Goal: Information Seeking & Learning: Learn about a topic

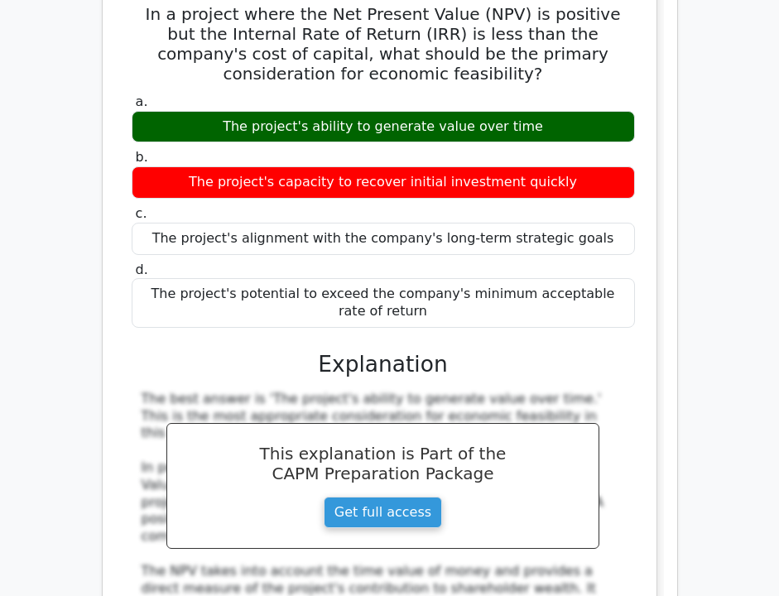
scroll to position [12616, 0]
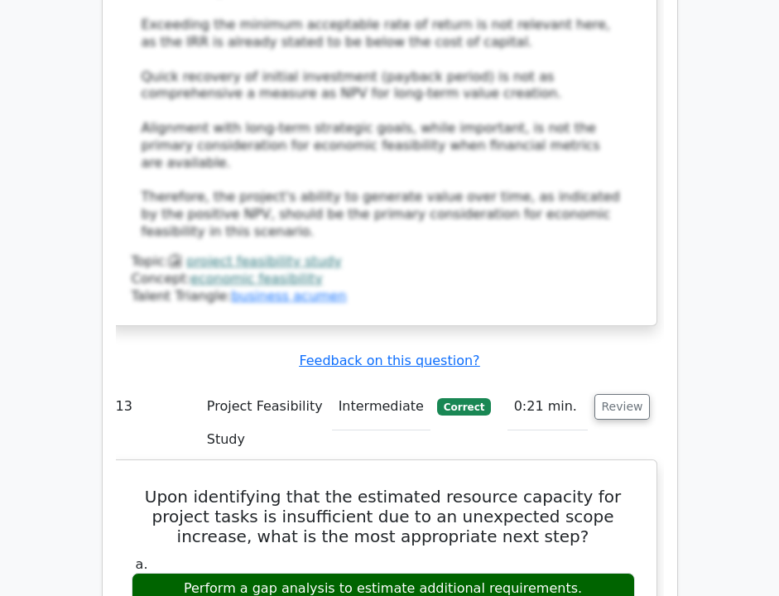
scroll to position [13315, 0]
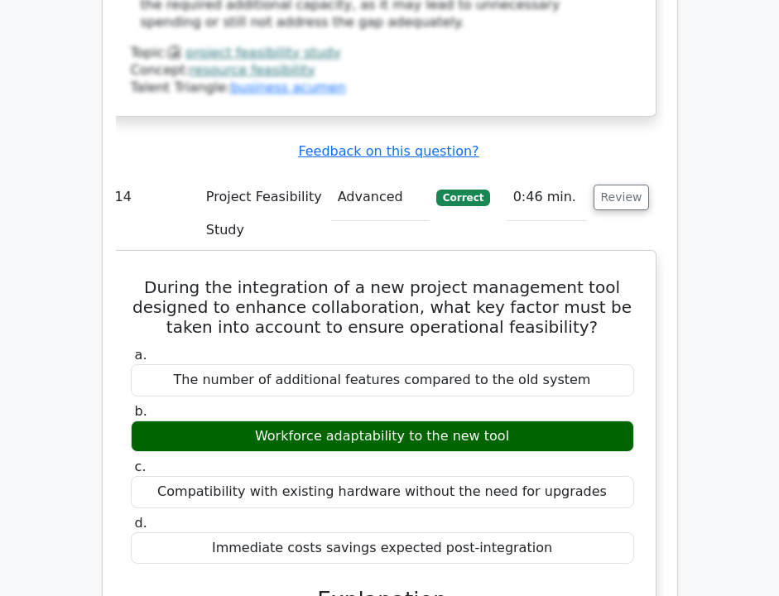
scroll to position [14425, 0]
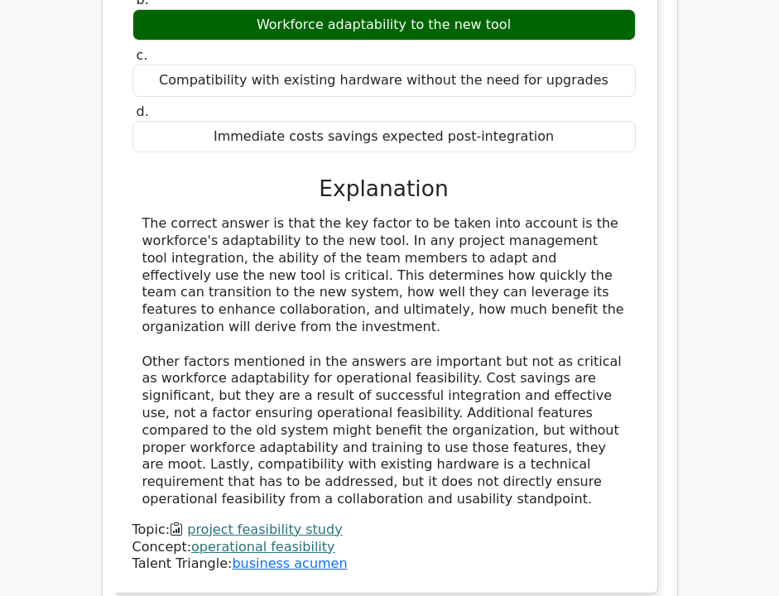
scroll to position [15252, 0]
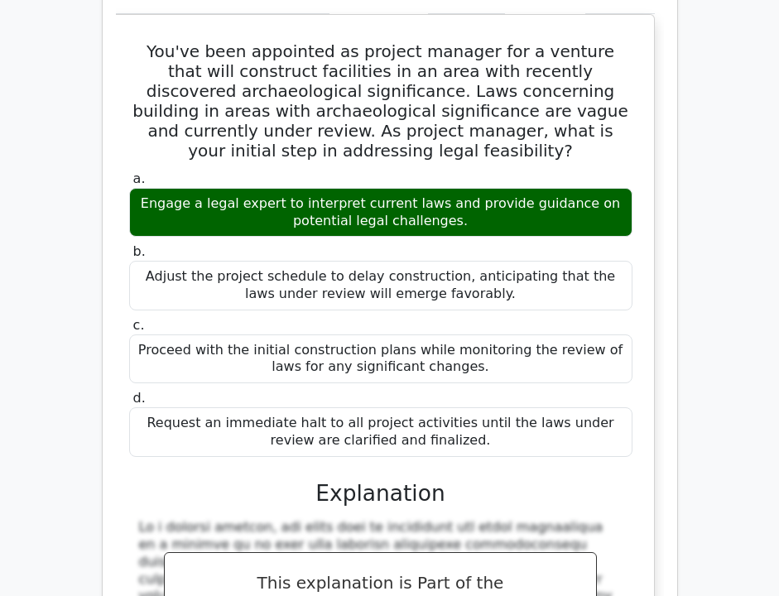
scroll to position [15563, 0]
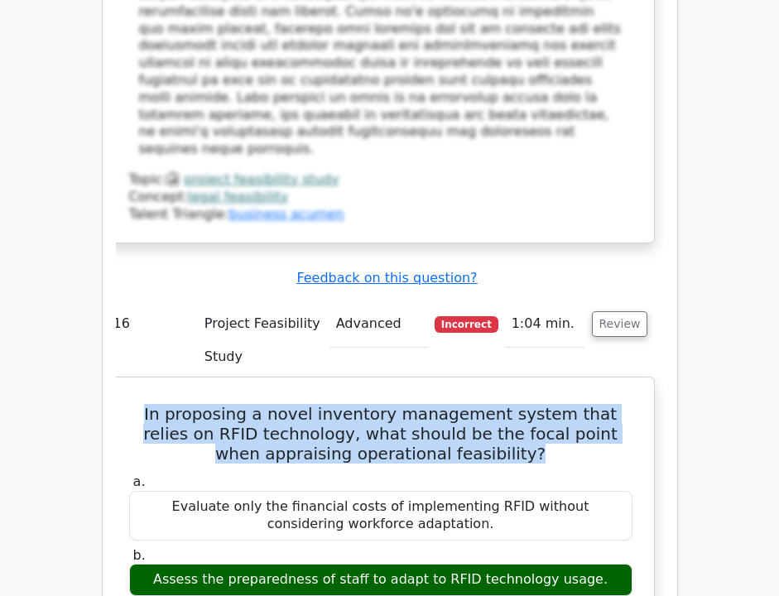
scroll to position [16488, 0]
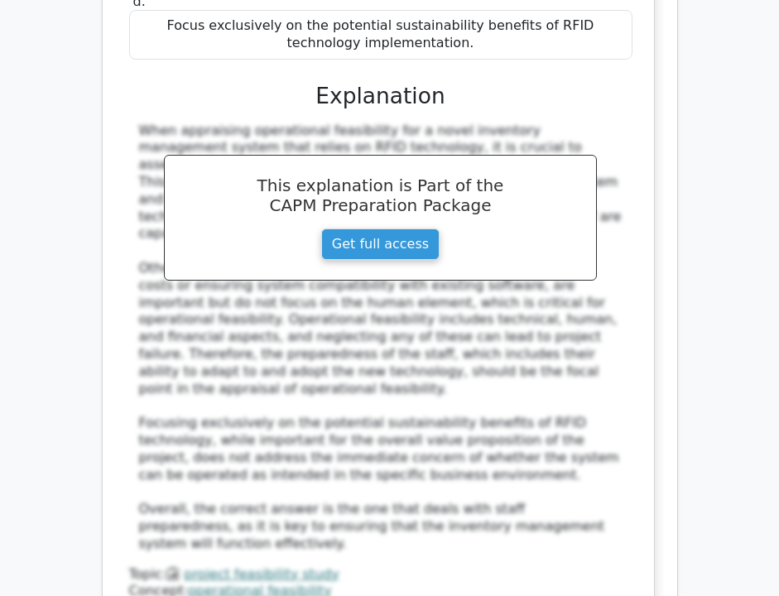
scroll to position [17029, 0]
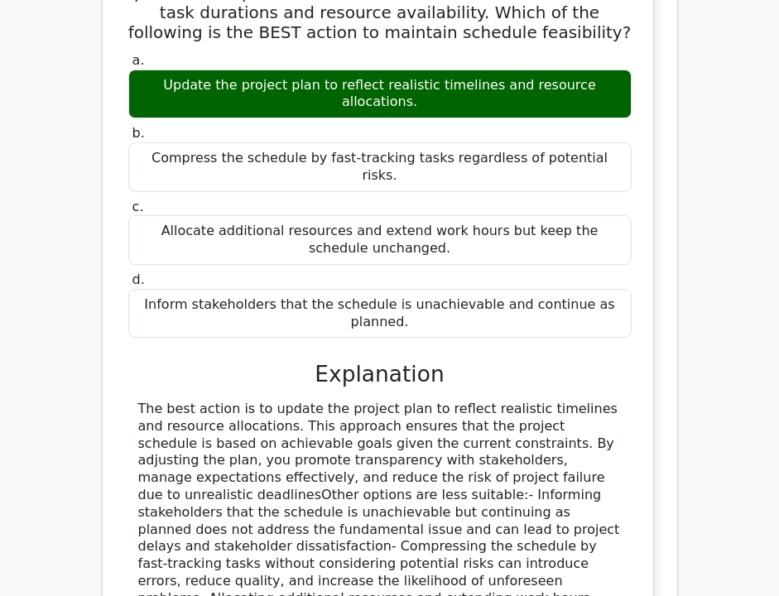
scroll to position [17822, 0]
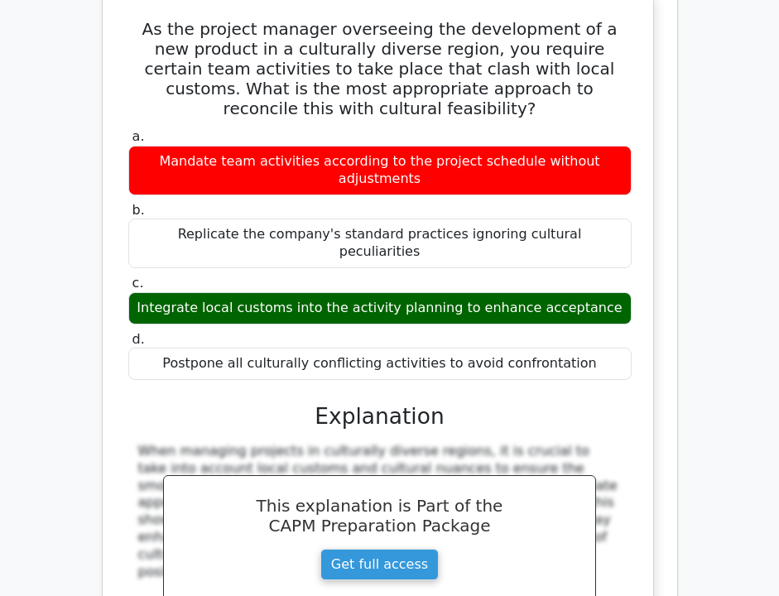
scroll to position [18708, 0]
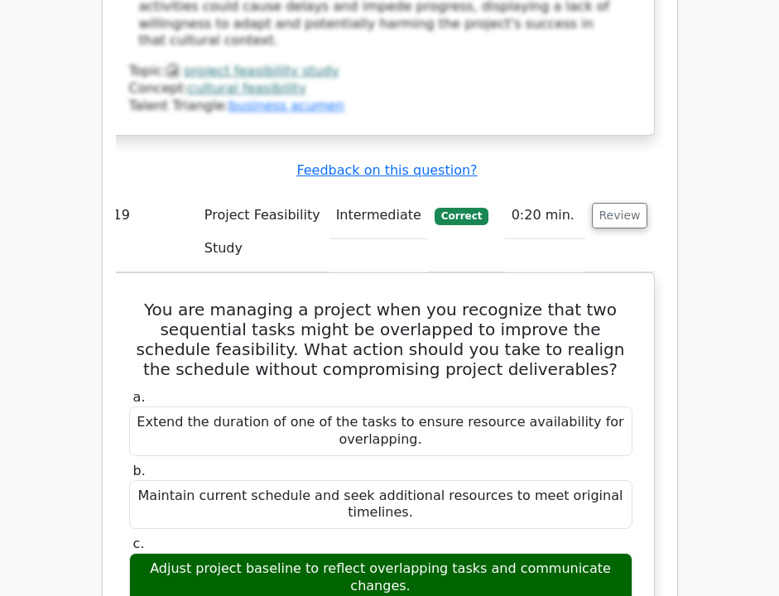
scroll to position [0, 0]
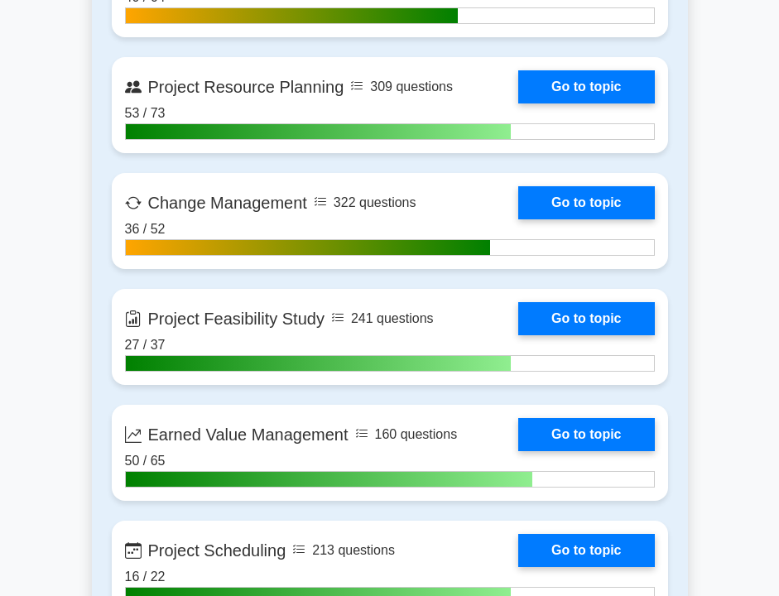
scroll to position [2573, 0]
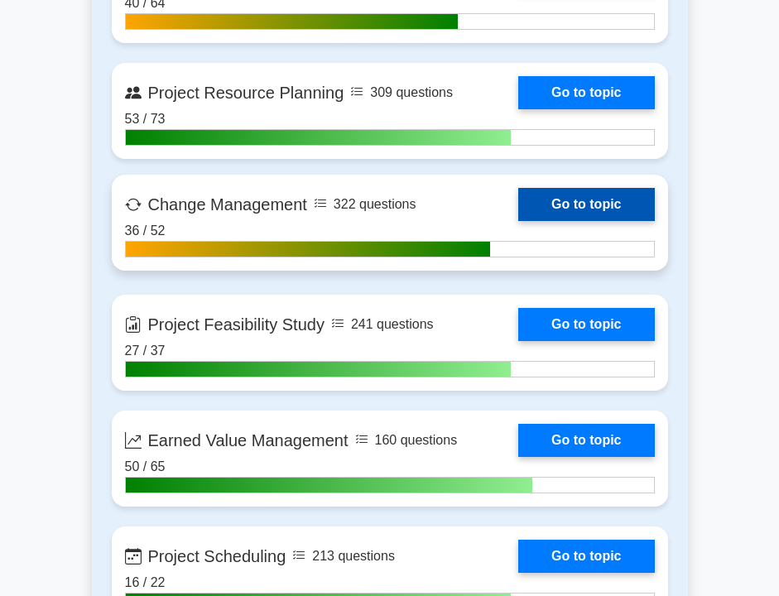
click at [554, 209] on link "Go to topic" at bounding box center [586, 204] width 136 height 33
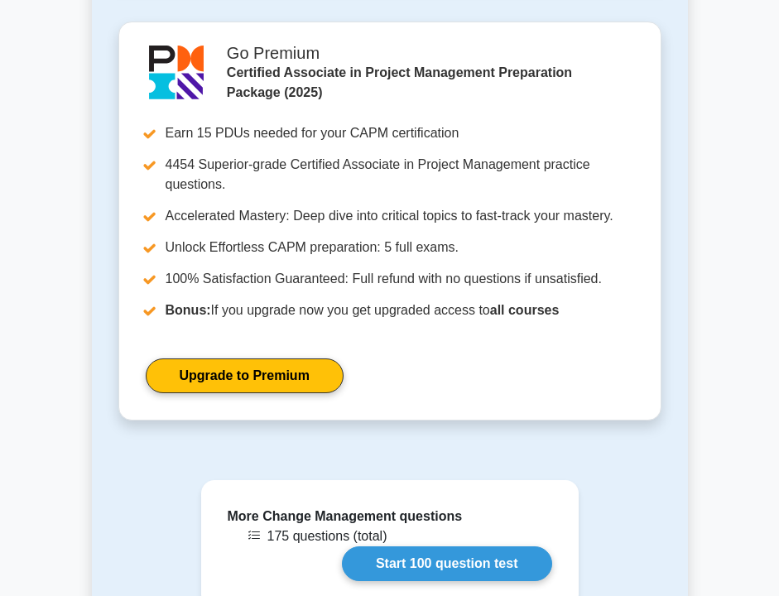
scroll to position [1160, 0]
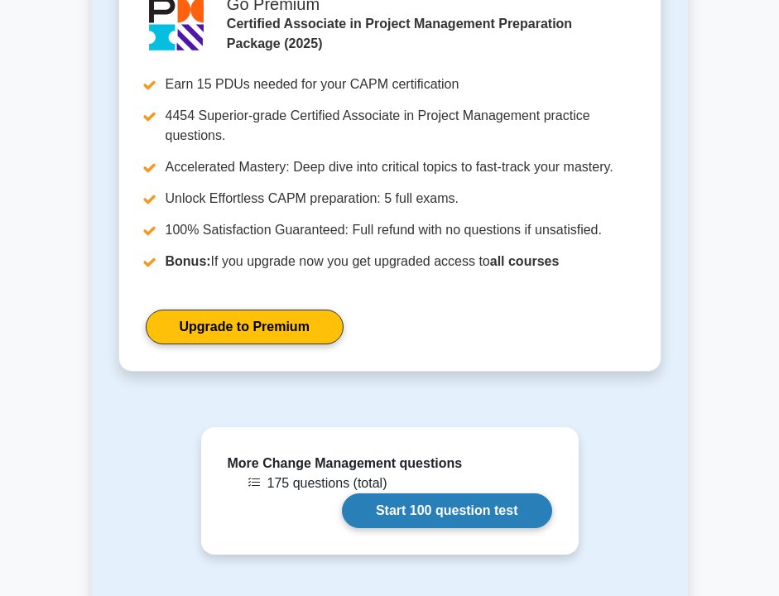
click at [432, 528] on link "Start 100 question test" at bounding box center [447, 510] width 210 height 35
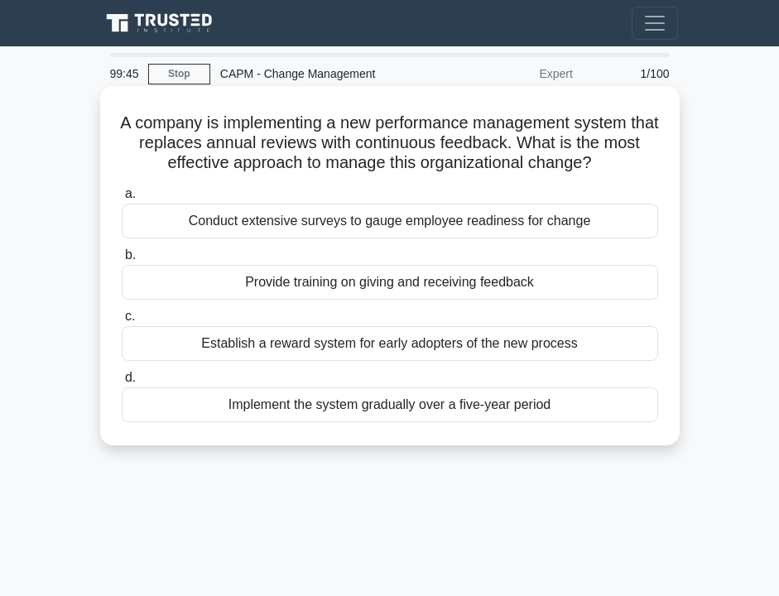
click at [424, 280] on div "Provide training on giving and receiving feedback" at bounding box center [390, 282] width 536 height 35
click at [122, 261] on input "b. Provide training on giving and receiving feedback" at bounding box center [122, 255] width 0 height 11
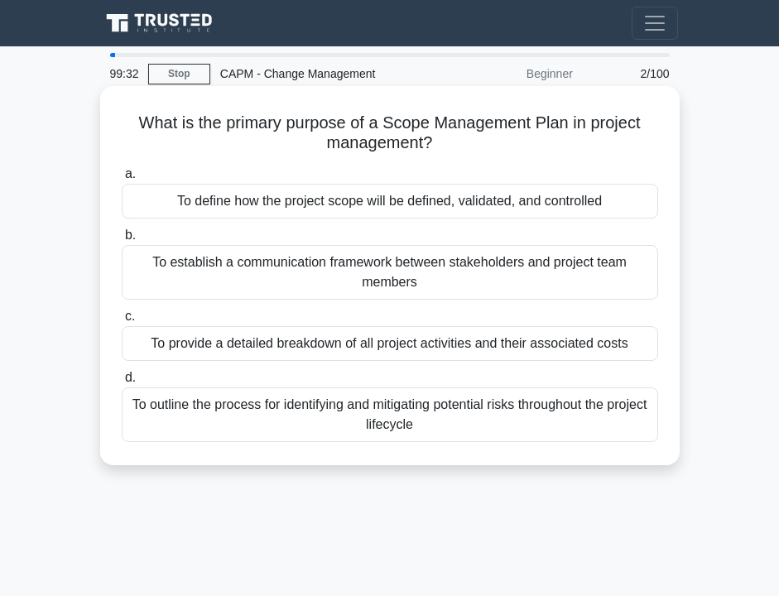
click at [357, 204] on div "To define how the project scope will be defined, validated, and controlled" at bounding box center [390, 201] width 536 height 35
click at [122, 180] on input "a. To define how the project scope will be defined, validated, and controlled" at bounding box center [122, 174] width 0 height 11
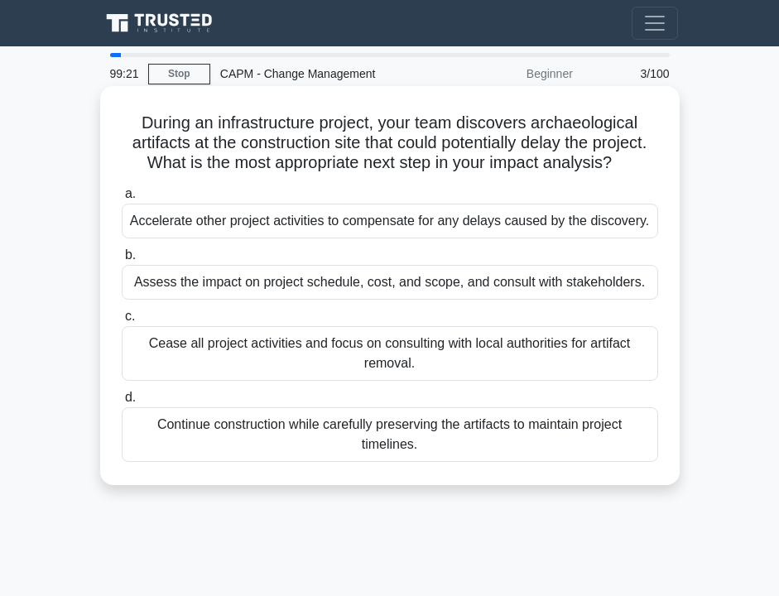
click at [322, 283] on div "Assess the impact on project schedule, cost, and scope, and consult with stakeh…" at bounding box center [390, 282] width 536 height 35
click at [122, 261] on input "b. Assess the impact on project schedule, cost, and scope, and consult with sta…" at bounding box center [122, 255] width 0 height 11
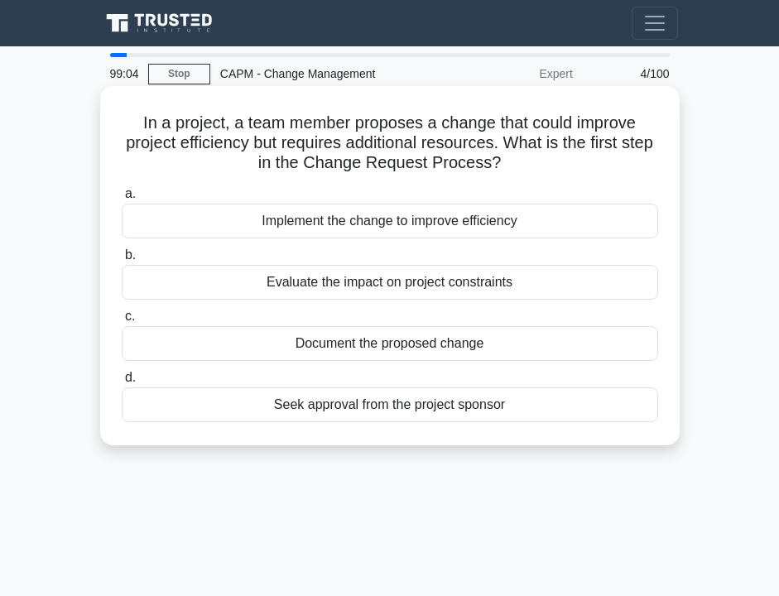
click at [271, 285] on div "Evaluate the impact on project constraints" at bounding box center [390, 282] width 536 height 35
click at [122, 261] on input "b. Evaluate the impact on project constraints" at bounding box center [122, 255] width 0 height 11
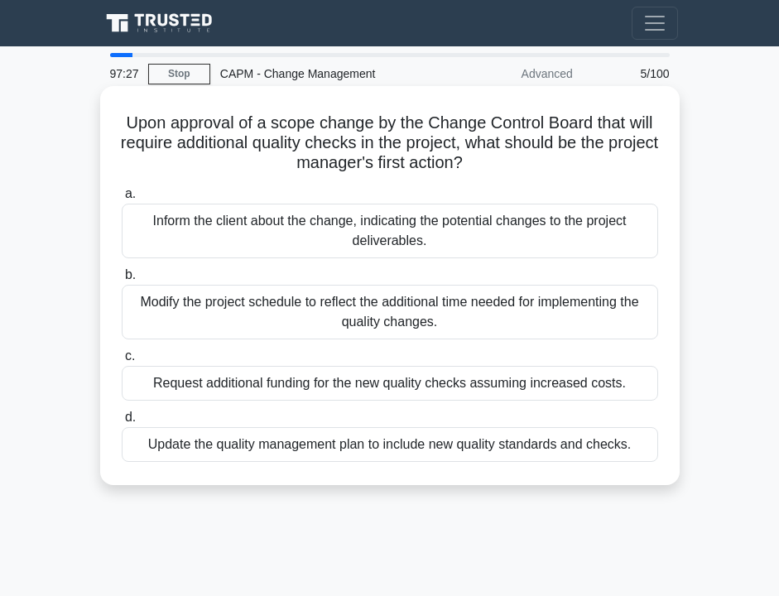
click at [302, 454] on div "Update the quality management plan to include new quality standards and checks." at bounding box center [390, 444] width 536 height 35
click at [122, 423] on input "d. Update the quality management plan to include new quality standards and chec…" at bounding box center [122, 417] width 0 height 11
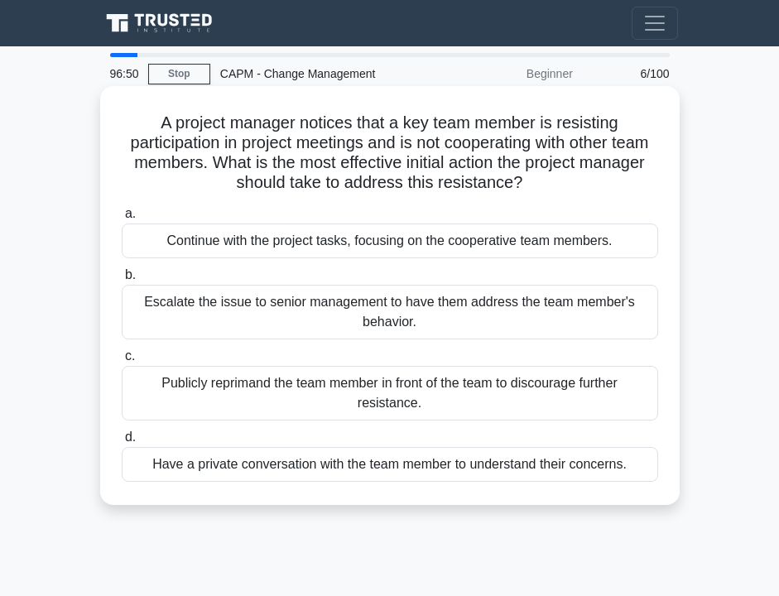
click at [274, 477] on div "Have a private conversation with the team member to understand their concerns." at bounding box center [390, 464] width 536 height 35
click at [122, 443] on input "d. Have a private conversation with the team member to understand their concern…" at bounding box center [122, 437] width 0 height 11
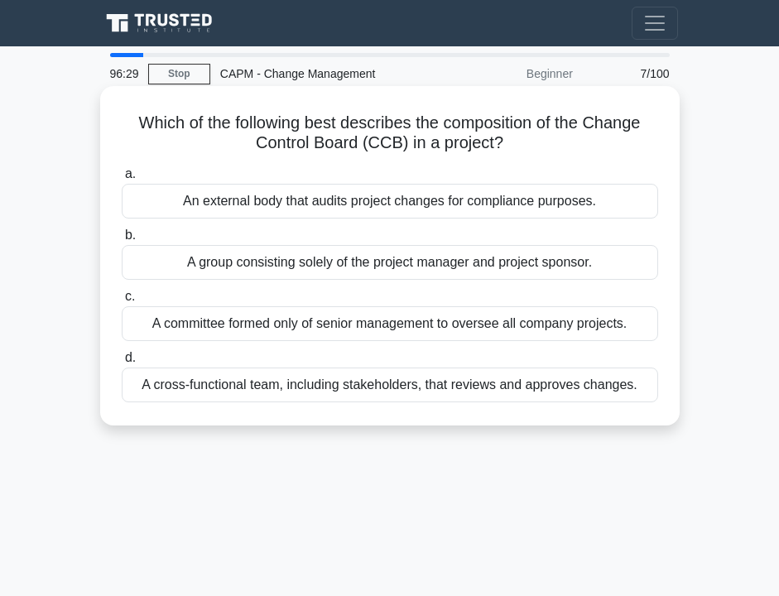
click at [263, 406] on div "Which of the following best describes the composition of the Change Control Boa…" at bounding box center [390, 256] width 566 height 326
click at [263, 391] on div "A cross-functional team, including stakeholders, that reviews and approves chan…" at bounding box center [390, 384] width 536 height 35
click at [122, 363] on input "d. A cross-functional team, including stakeholders, that reviews and approves c…" at bounding box center [122, 358] width 0 height 11
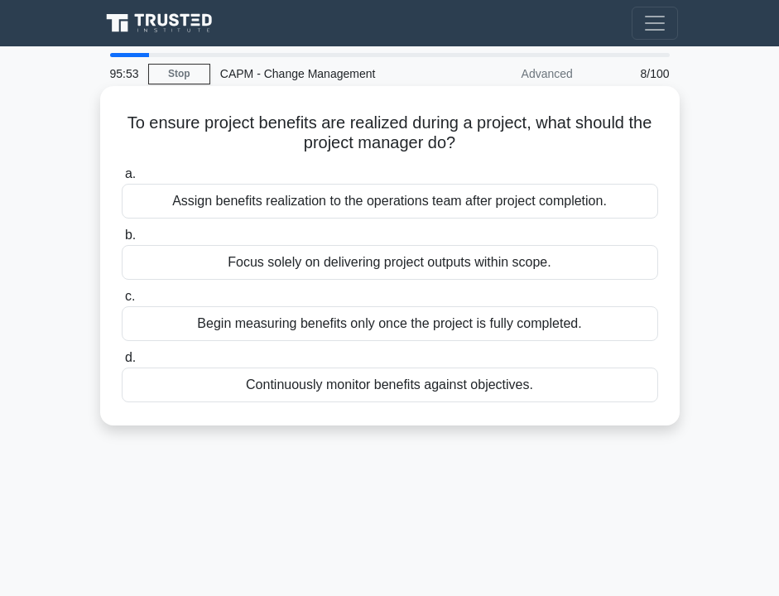
click at [269, 385] on div "Continuously monitor benefits against objectives." at bounding box center [390, 384] width 536 height 35
click at [122, 363] on input "d. Continuously monitor benefits against objectives." at bounding box center [122, 358] width 0 height 11
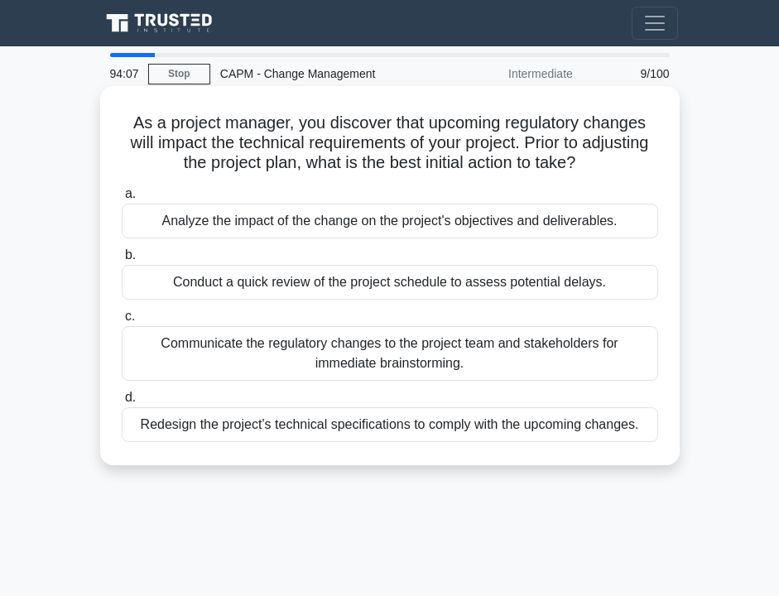
click at [281, 359] on div "Communicate the regulatory changes to the project team and stakeholders for imm…" at bounding box center [390, 353] width 536 height 55
click at [122, 322] on input "c. Communicate the regulatory changes to the project team and stakeholders for …" at bounding box center [122, 316] width 0 height 11
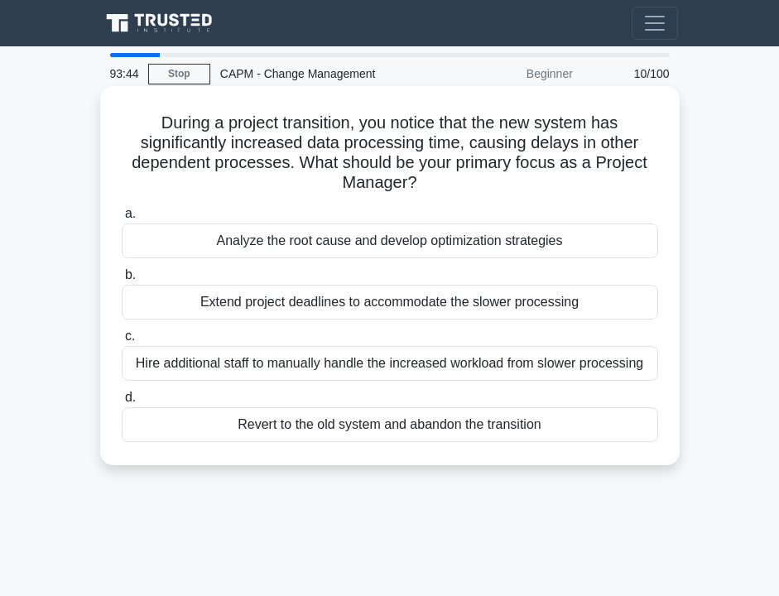
click at [228, 242] on div "Analyze the root cause and develop optimization strategies" at bounding box center [390, 240] width 536 height 35
click at [122, 219] on input "a. Analyze the root cause and develop optimization strategies" at bounding box center [122, 214] width 0 height 11
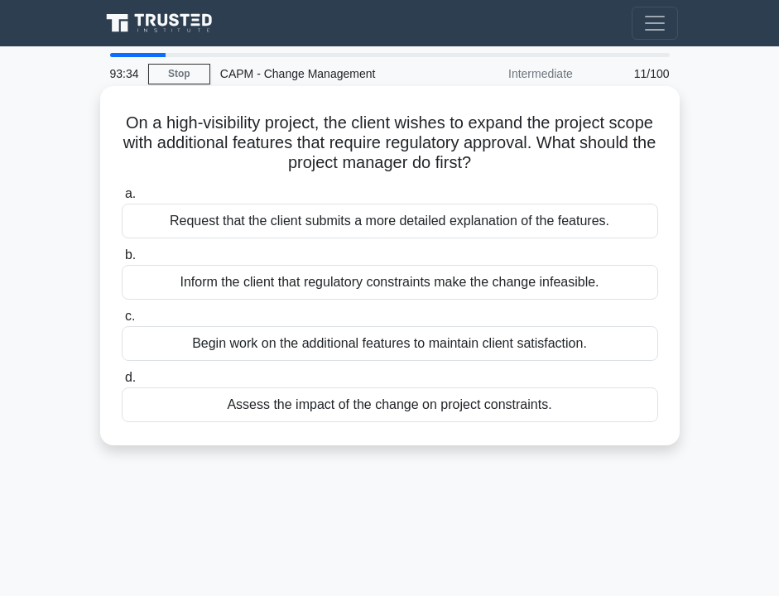
click at [263, 409] on div "Assess the impact of the change on project constraints." at bounding box center [390, 404] width 536 height 35
click at [122, 383] on input "d. Assess the impact of the change on project constraints." at bounding box center [122, 377] width 0 height 11
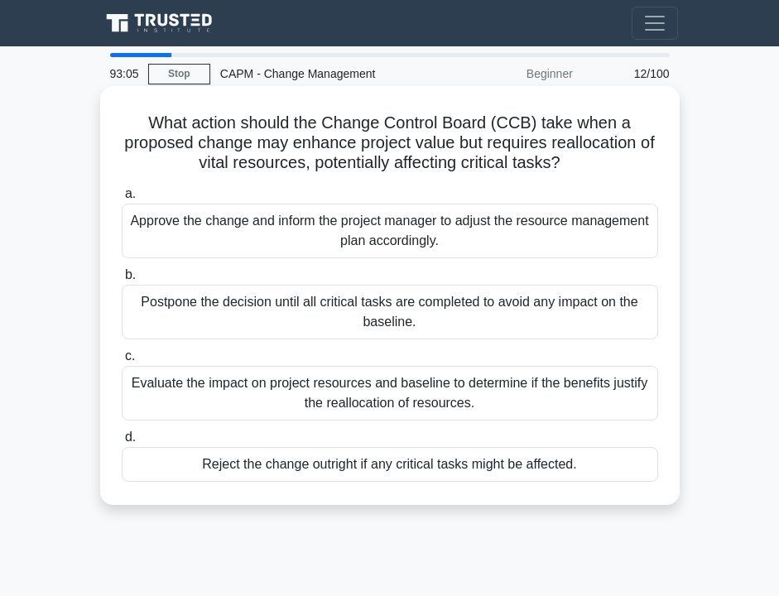
click at [261, 405] on div "Evaluate the impact on project resources and baseline to determine if the benef…" at bounding box center [390, 393] width 536 height 55
click at [122, 362] on input "c. Evaluate the impact on project resources and baseline to determine if the be…" at bounding box center [122, 356] width 0 height 11
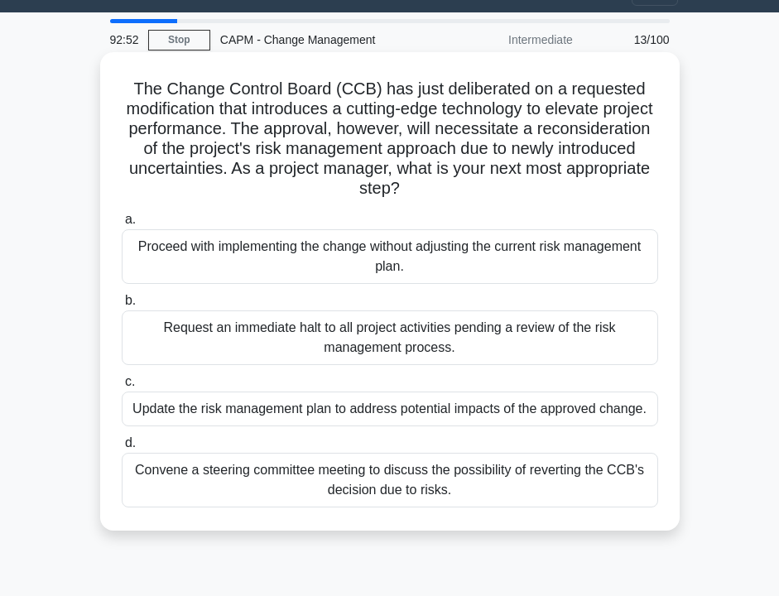
scroll to position [38, 0]
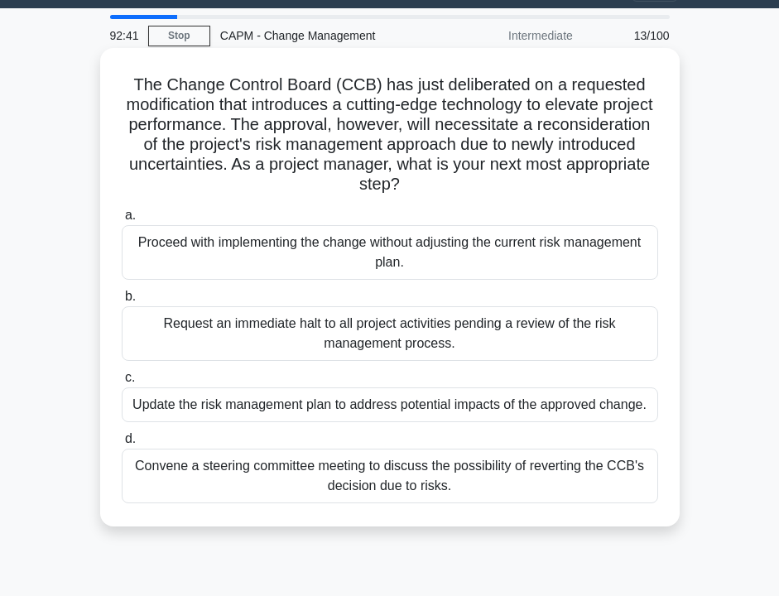
click at [233, 412] on div "Update the risk management plan to address potential impacts of the approved ch…" at bounding box center [390, 404] width 536 height 35
click at [122, 383] on input "c. Update the risk management plan to address potential impacts of the approved…" at bounding box center [122, 377] width 0 height 11
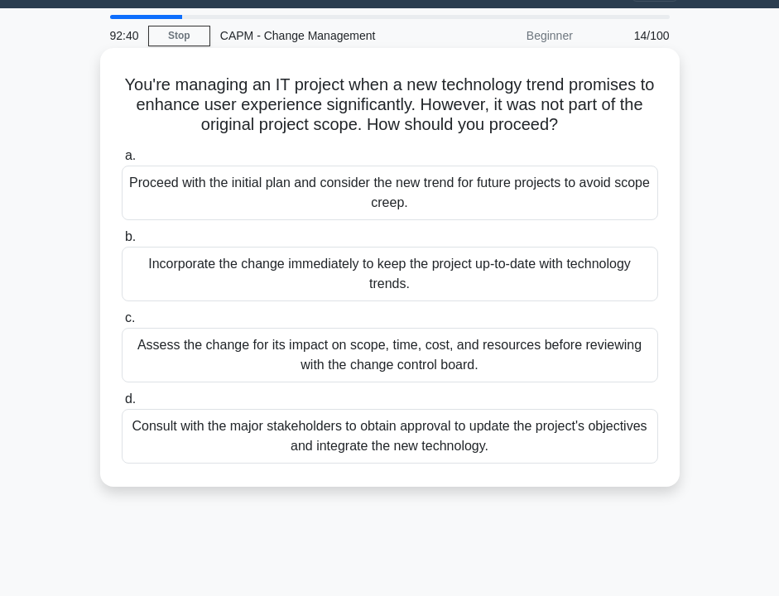
scroll to position [0, 0]
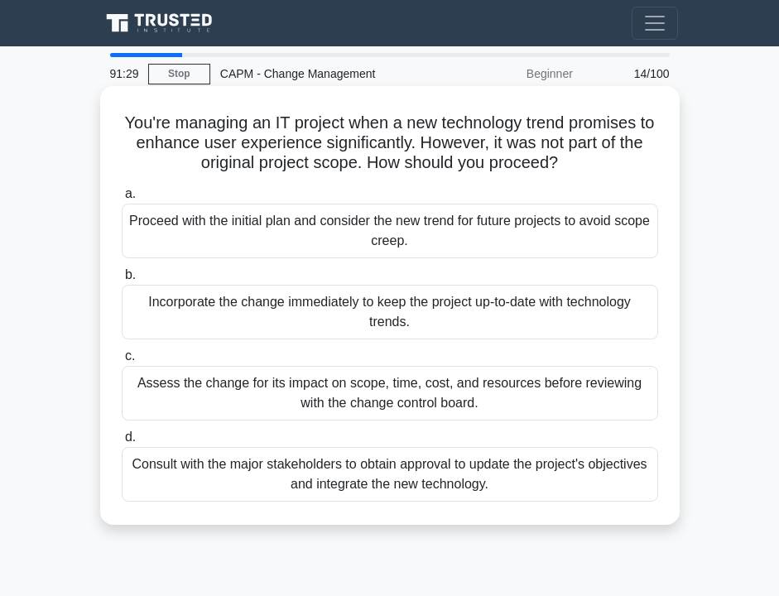
click at [244, 398] on div "Assess the change for its impact on scope, time, cost, and resources before rev…" at bounding box center [390, 393] width 536 height 55
click at [122, 362] on input "c. Assess the change for its impact on scope, time, cost, and resources before …" at bounding box center [122, 356] width 0 height 11
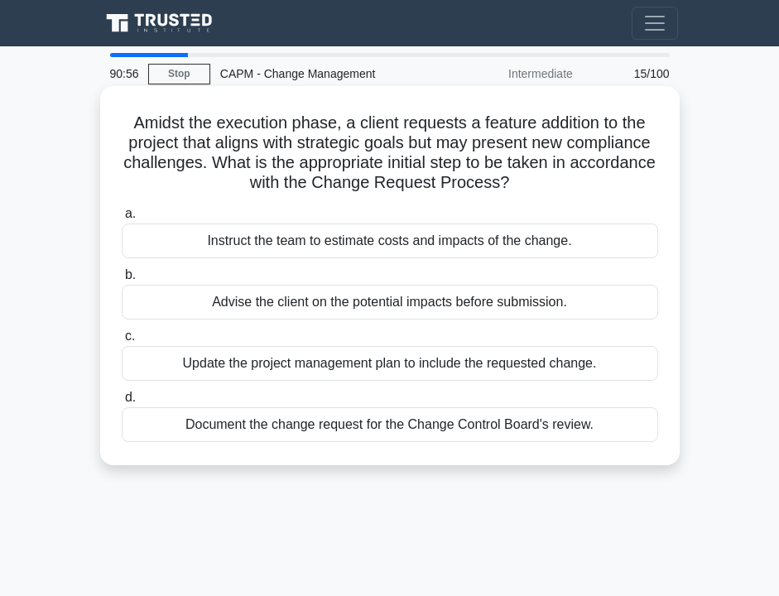
click at [279, 425] on div "Document the change request for the Change Control Board's review." at bounding box center [390, 424] width 536 height 35
click at [122, 403] on input "d. Document the change request for the Change Control Board's review." at bounding box center [122, 397] width 0 height 11
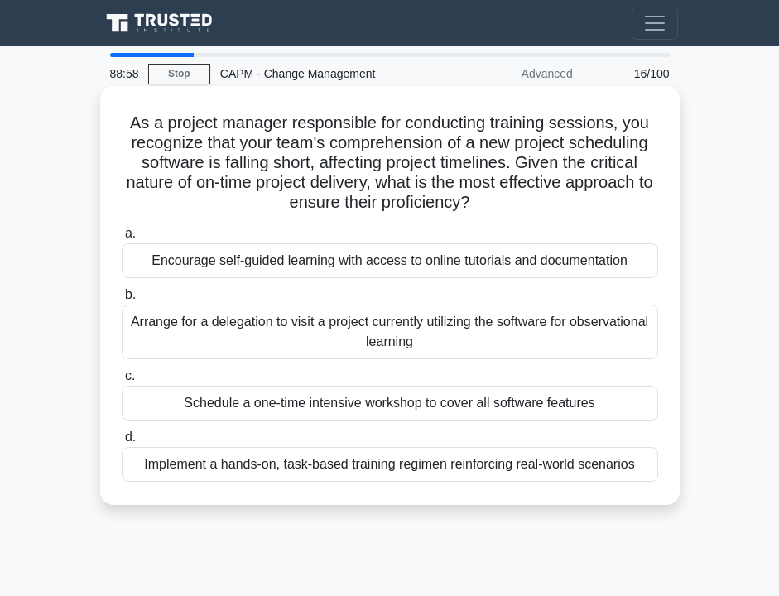
click at [351, 345] on div "Arrange for a delegation to visit a project currently utilizing the software fo…" at bounding box center [390, 332] width 536 height 55
click at [122, 300] on input "b. Arrange for a delegation to visit a project currently utilizing the software…" at bounding box center [122, 295] width 0 height 11
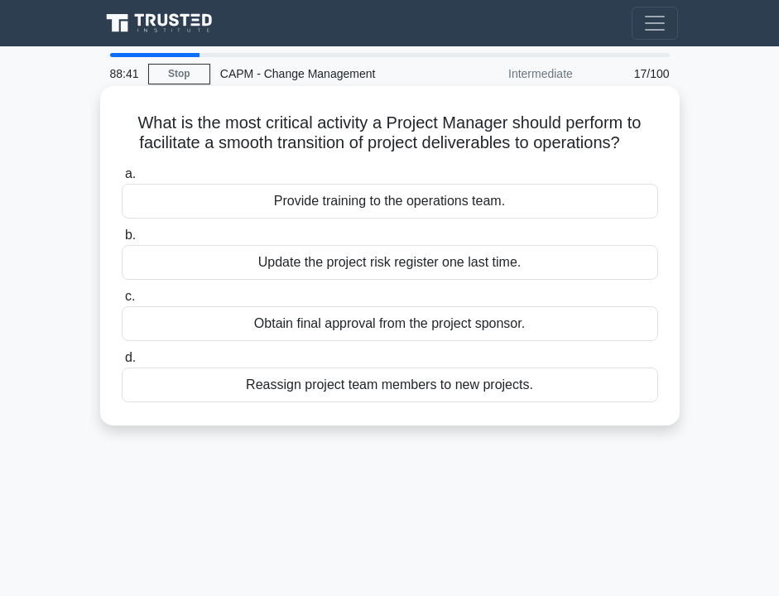
click at [355, 326] on div "Obtain final approval from the project sponsor." at bounding box center [390, 323] width 536 height 35
click at [122, 302] on input "c. Obtain final approval from the project sponsor." at bounding box center [122, 296] width 0 height 11
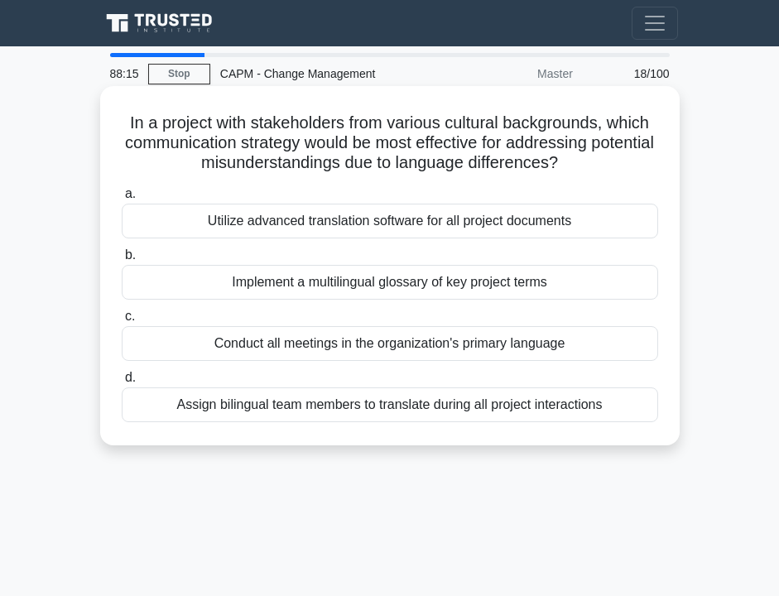
click at [324, 227] on div "Utilize advanced translation software for all project documents" at bounding box center [390, 221] width 536 height 35
click at [122, 199] on input "a. Utilize advanced translation software for all project documents" at bounding box center [122, 194] width 0 height 11
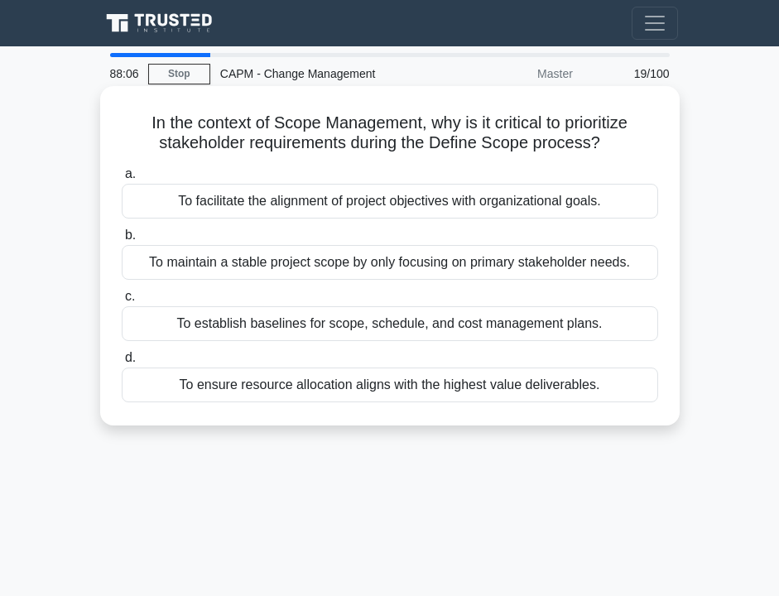
click at [324, 265] on div "To maintain a stable project scope by only focusing on primary stakeholder need…" at bounding box center [390, 262] width 536 height 35
click at [122, 241] on input "b. To maintain a stable project scope by only focusing on primary stakeholder n…" at bounding box center [122, 235] width 0 height 11
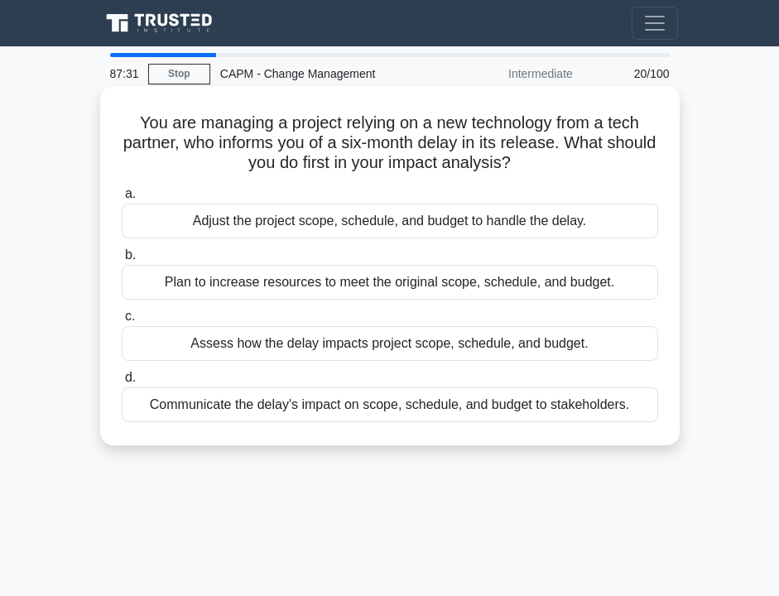
click at [324, 346] on div "Assess how the delay impacts project scope, schedule, and budget." at bounding box center [390, 343] width 536 height 35
click at [122, 322] on input "c. Assess how the delay impacts project scope, schedule, and budget." at bounding box center [122, 316] width 0 height 11
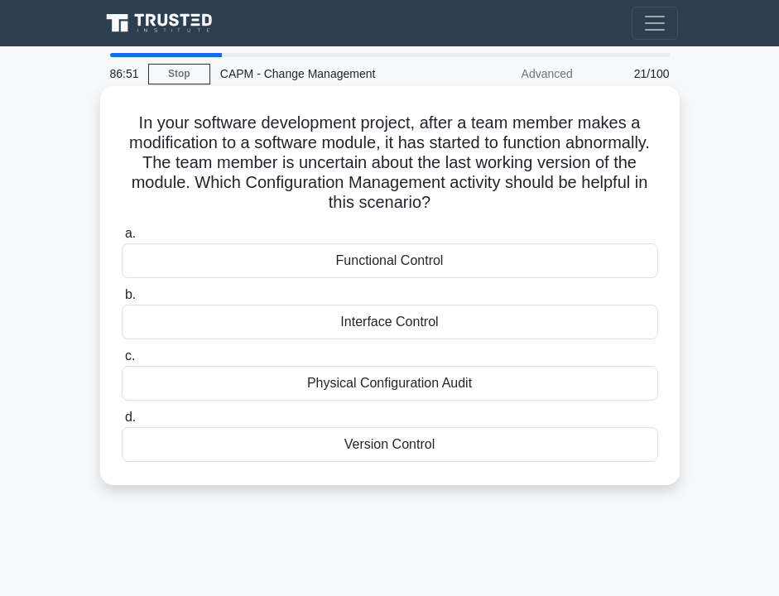
click at [405, 269] on div "Functional Control" at bounding box center [390, 260] width 536 height 35
click at [122, 239] on input "a. Functional Control" at bounding box center [122, 233] width 0 height 11
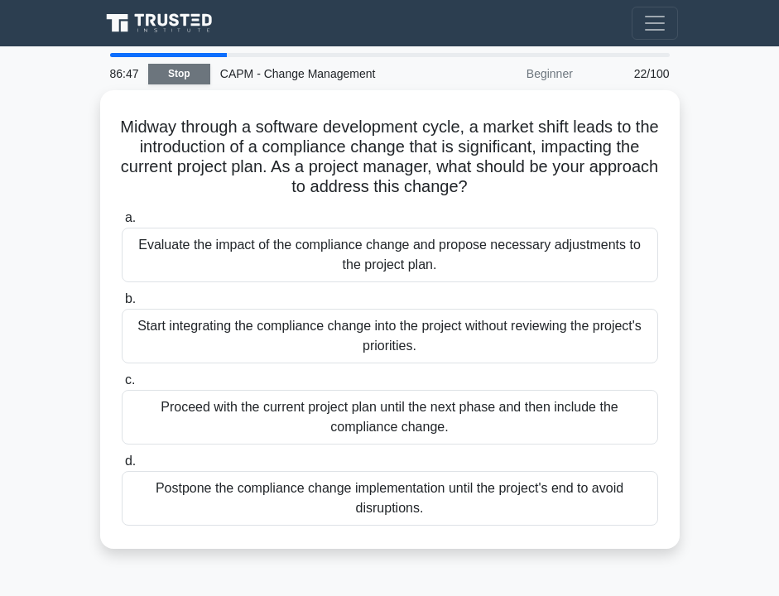
click at [194, 78] on link "Stop" at bounding box center [179, 74] width 62 height 21
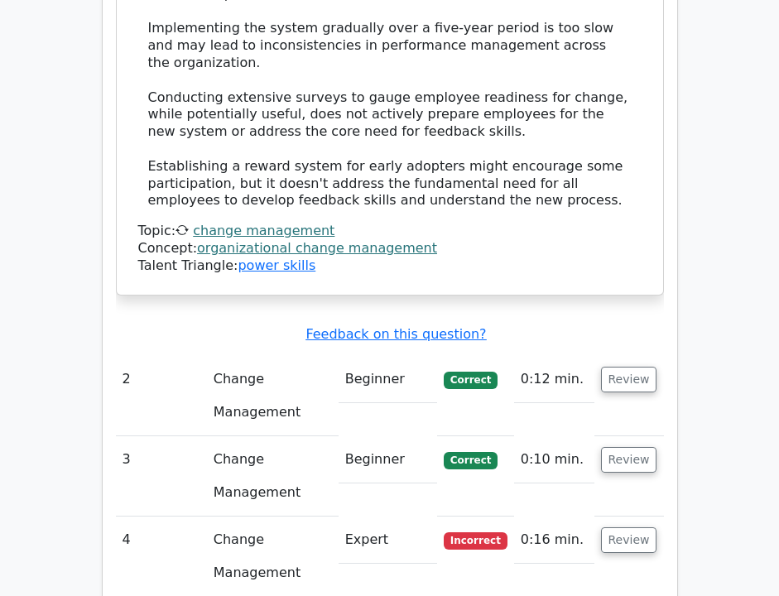
scroll to position [2037, 0]
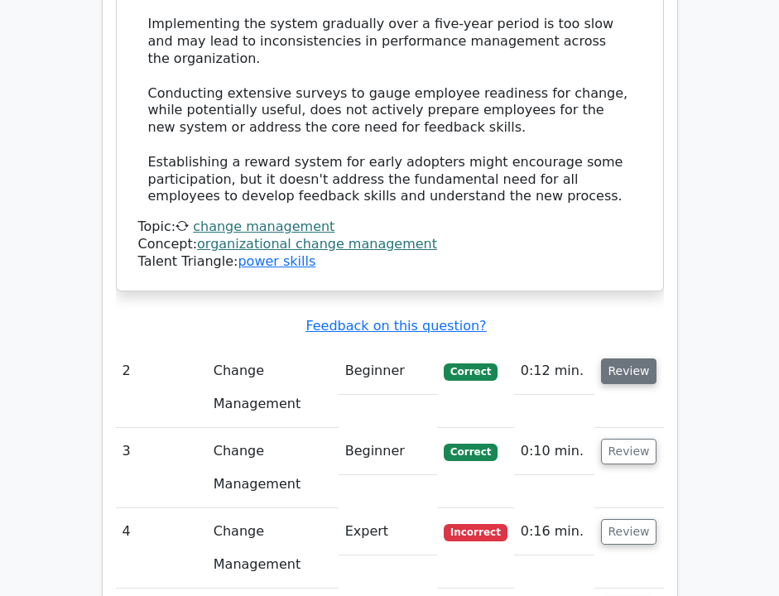
click at [639, 358] on button "Review" at bounding box center [629, 371] width 56 height 26
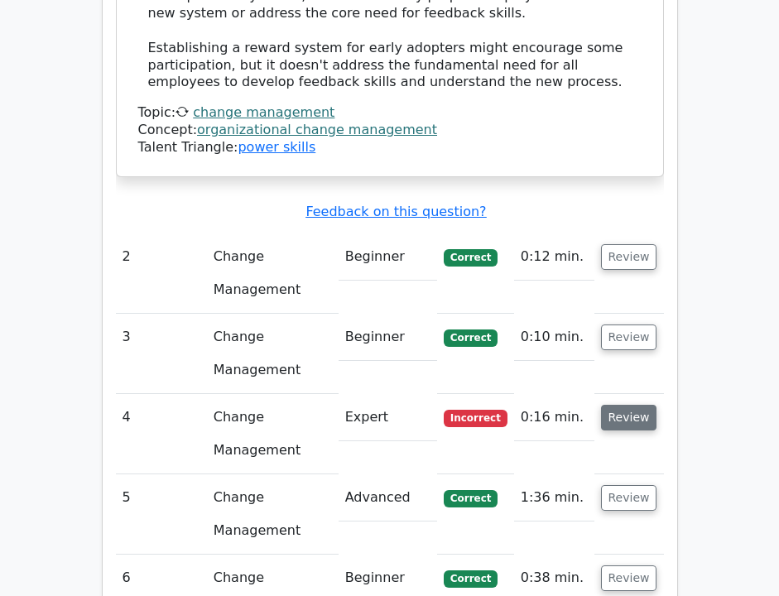
scroll to position [2155, 0]
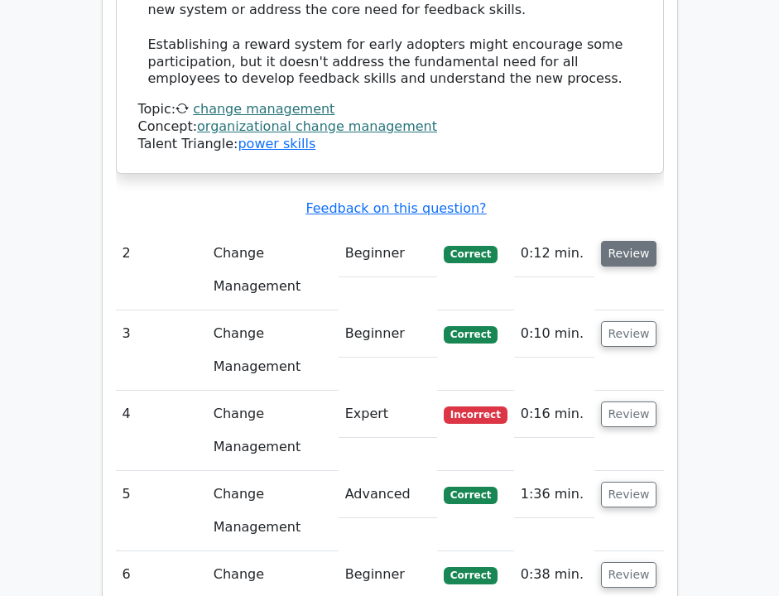
click at [637, 241] on button "Review" at bounding box center [629, 254] width 56 height 26
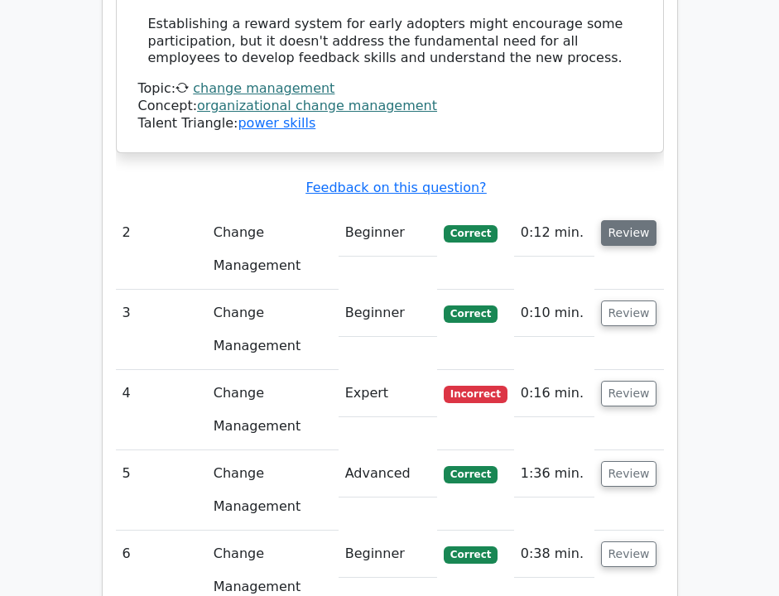
scroll to position [2177, 0]
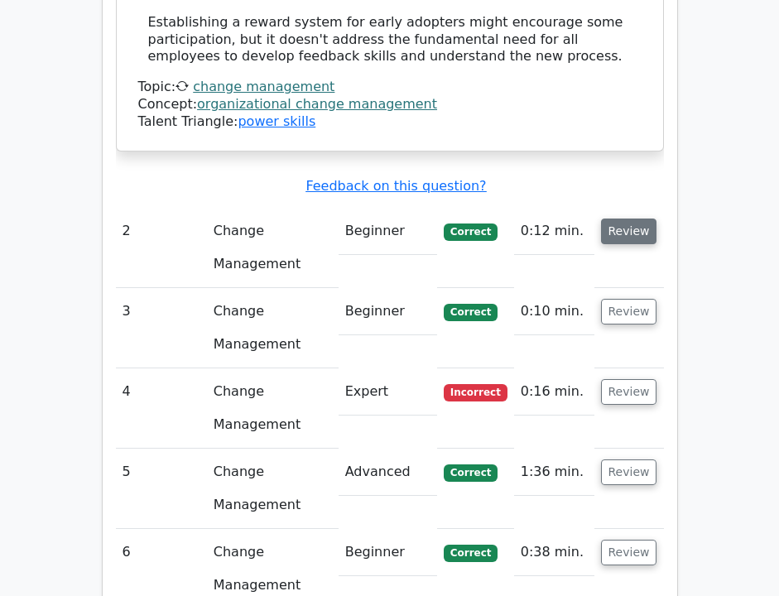
click at [634, 218] on button "Review" at bounding box center [629, 231] width 56 height 26
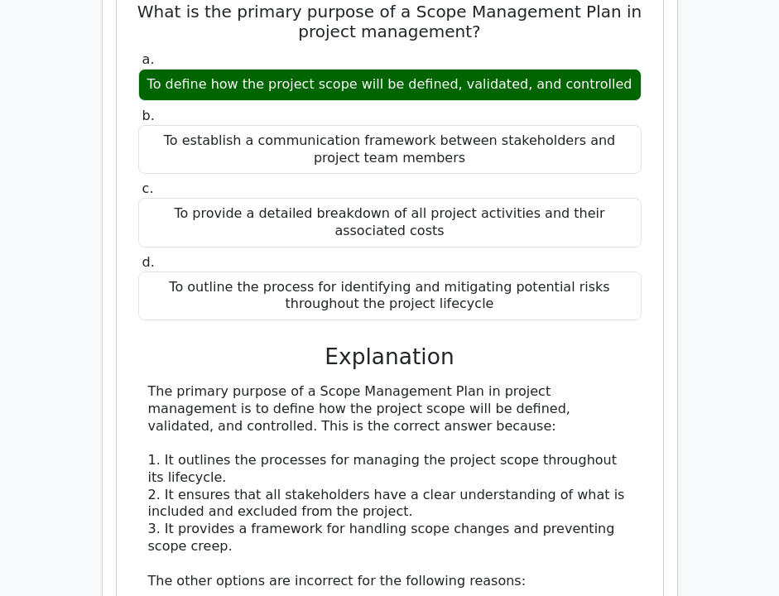
scroll to position [2781, 0]
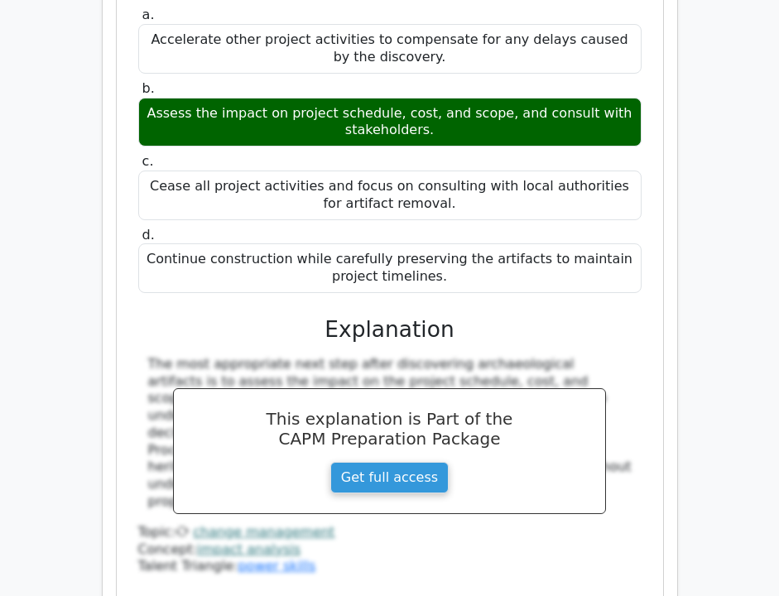
scroll to position [3710, 0]
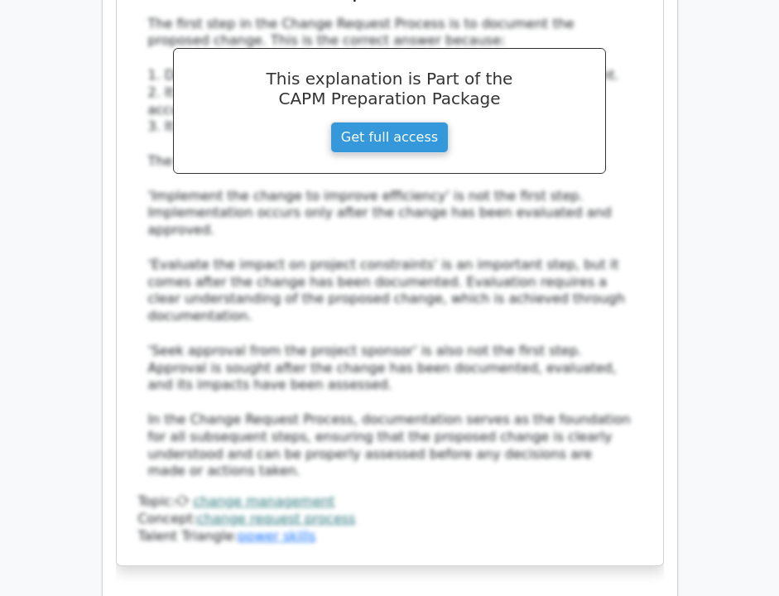
scroll to position [4838, 0]
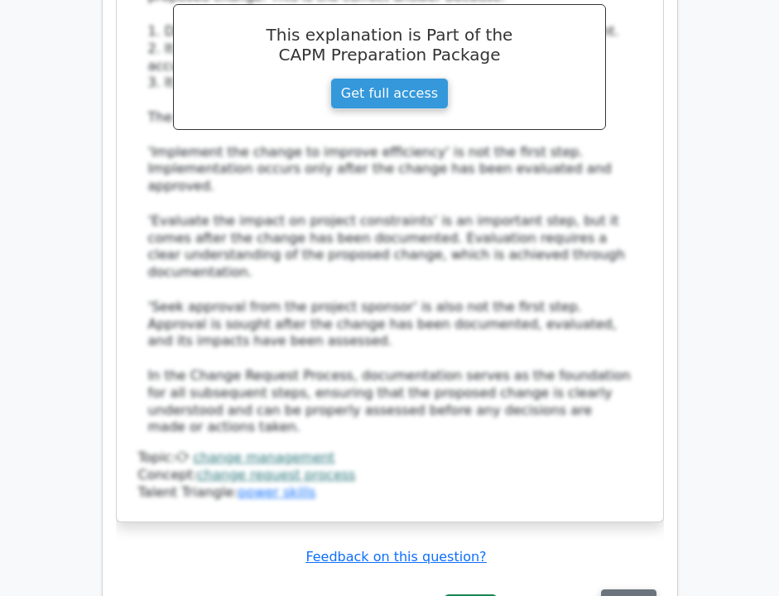
click at [625, 589] on button "Review" at bounding box center [629, 602] width 56 height 26
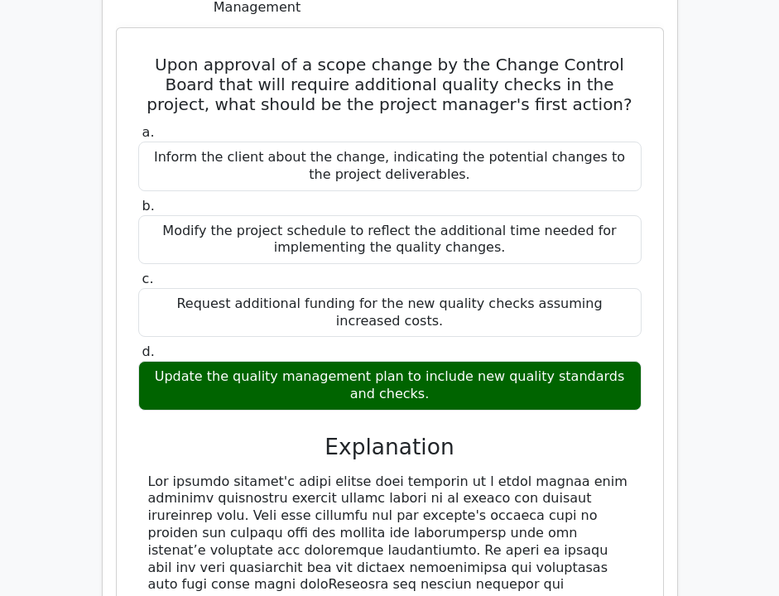
scroll to position [5479, 0]
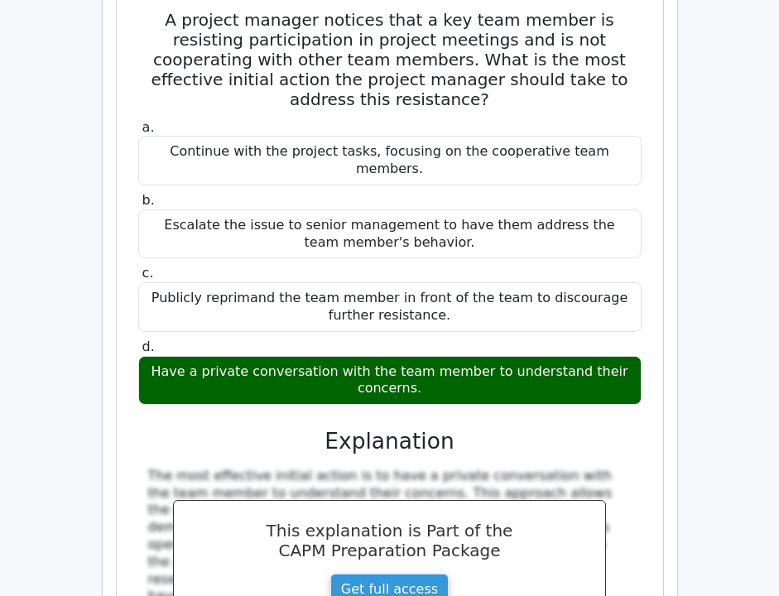
scroll to position [6498, 0]
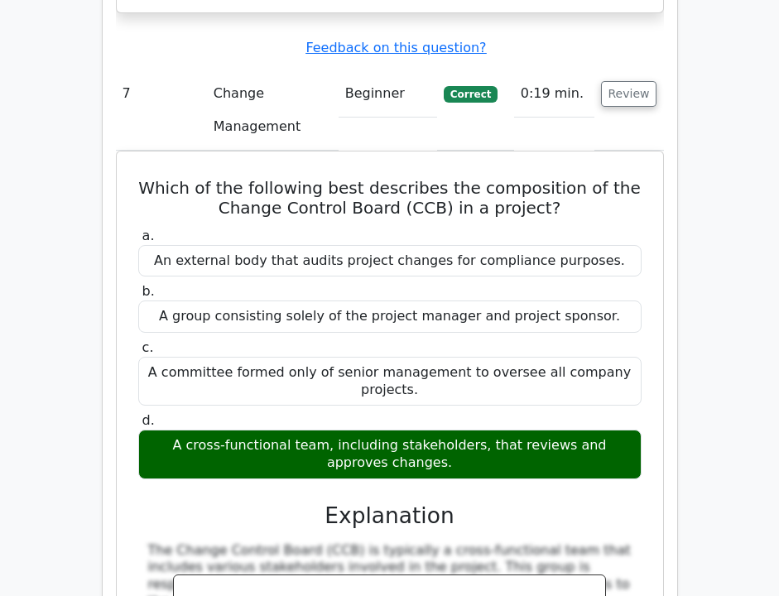
scroll to position [7188, 0]
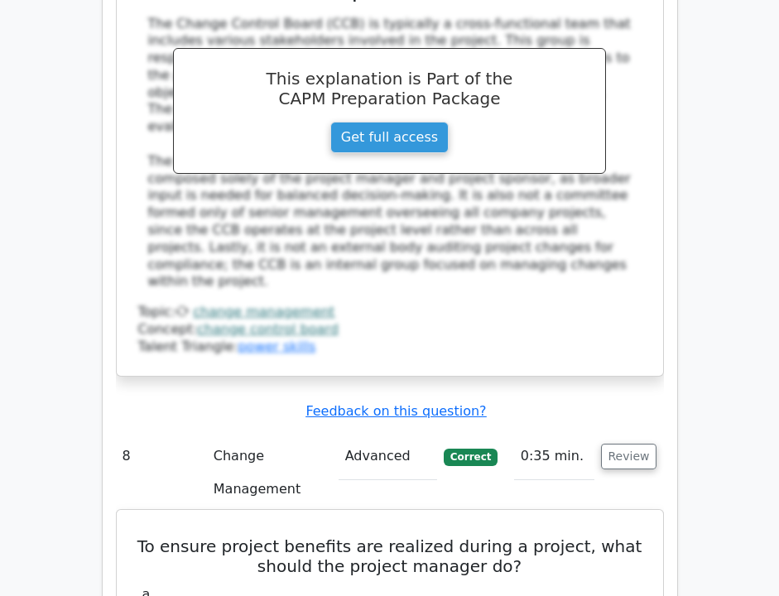
scroll to position [7727, 0]
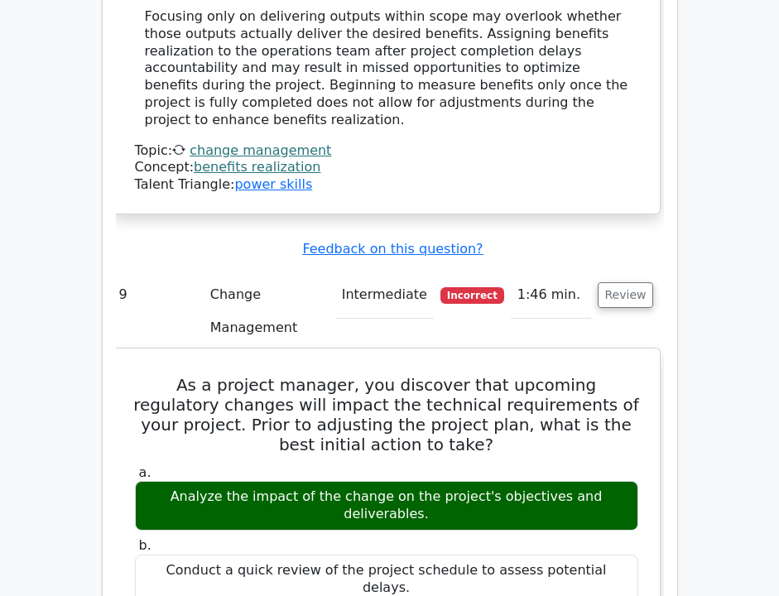
scroll to position [8720, 0]
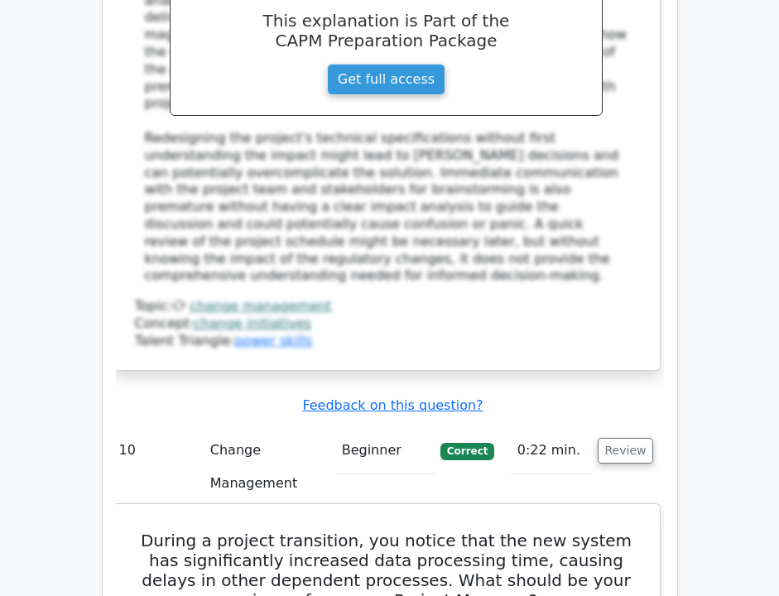
scroll to position [9662, 0]
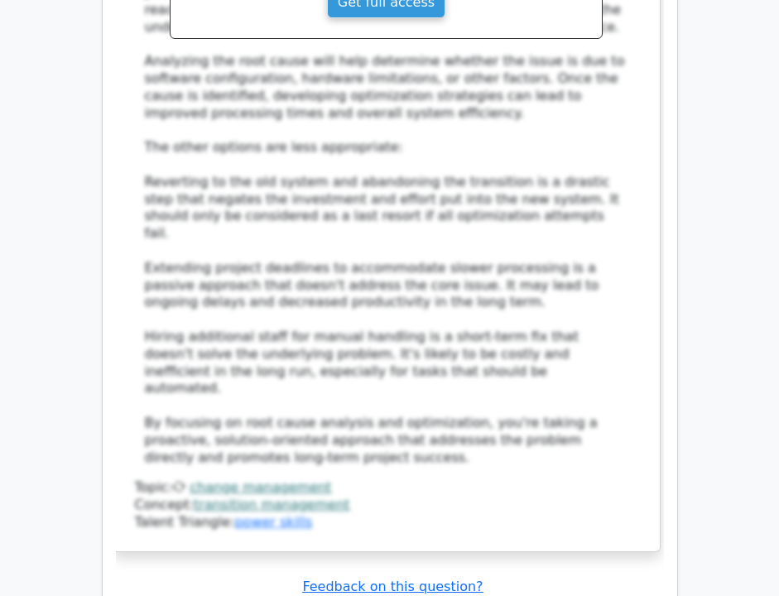
scroll to position [10628, 0]
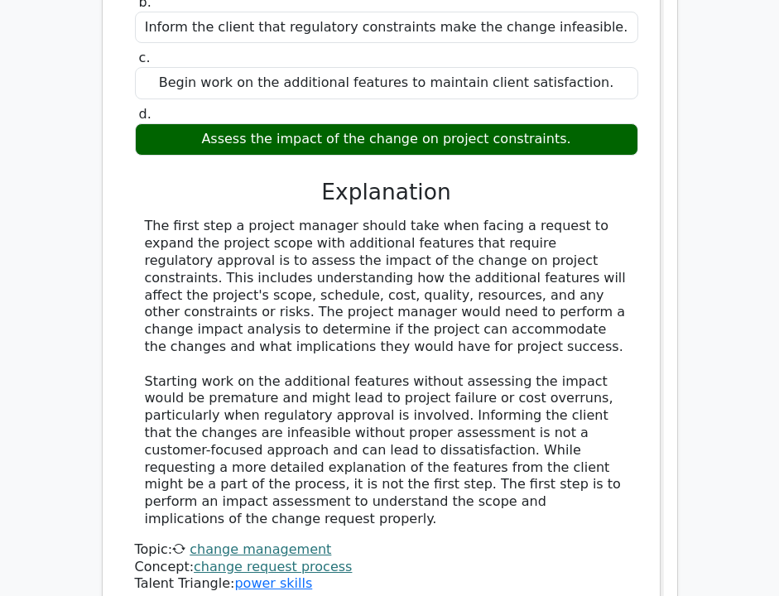
scroll to position [11554, 0]
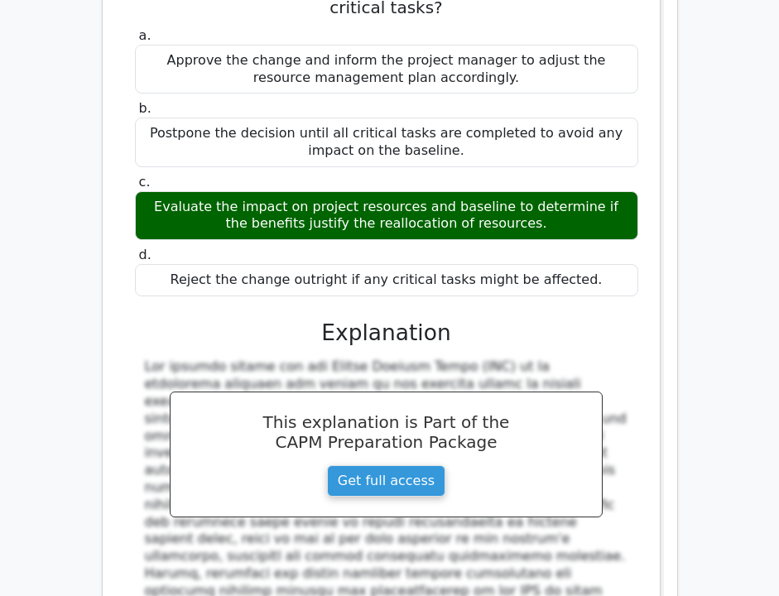
scroll to position [12342, 0]
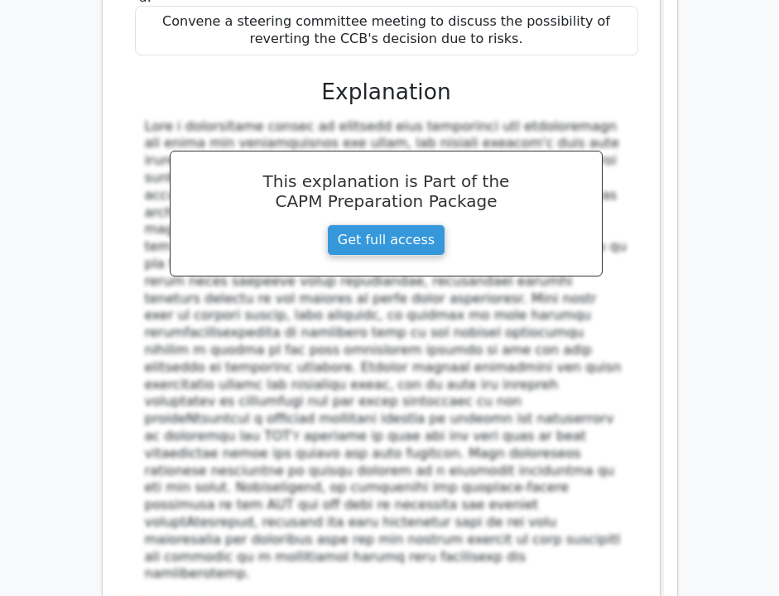
scroll to position [13605, 0]
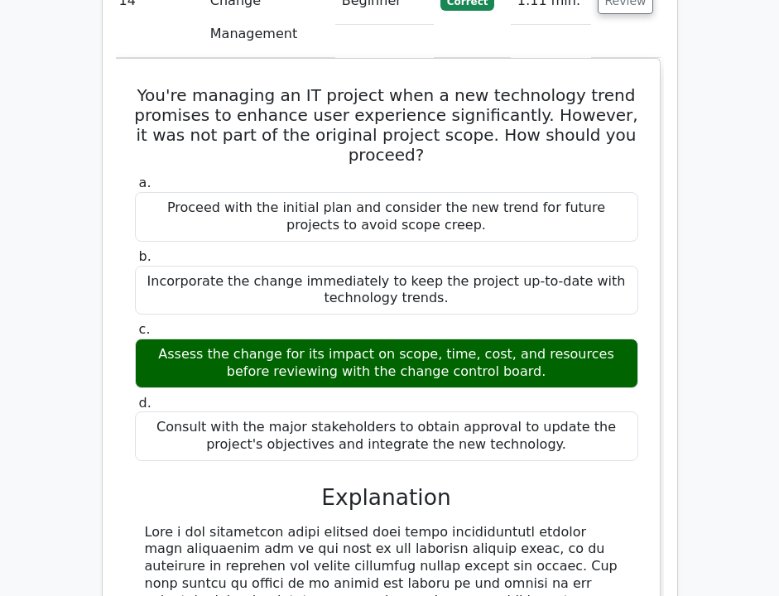
scroll to position [14433, 0]
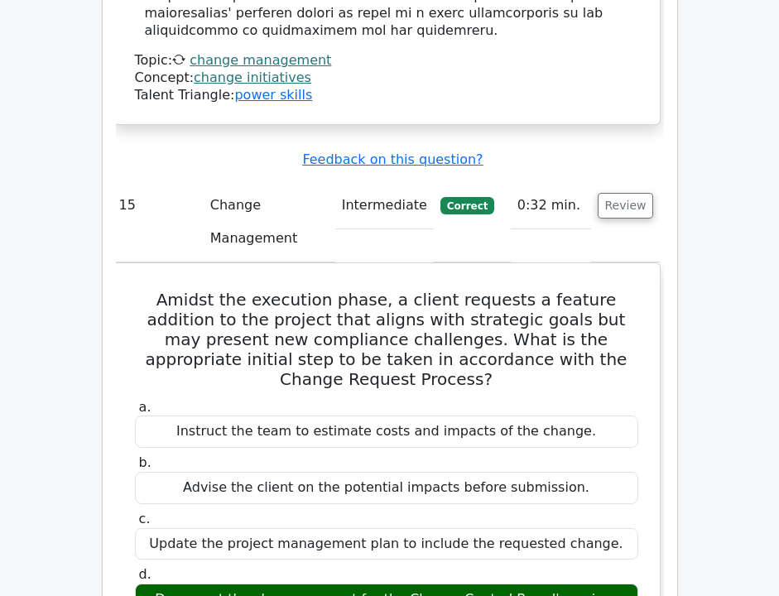
scroll to position [15280, 0]
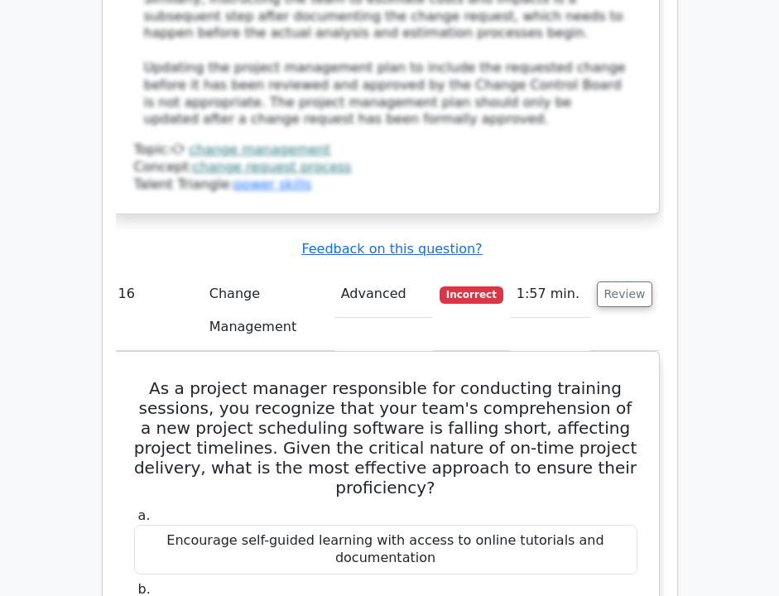
scroll to position [16311, 0]
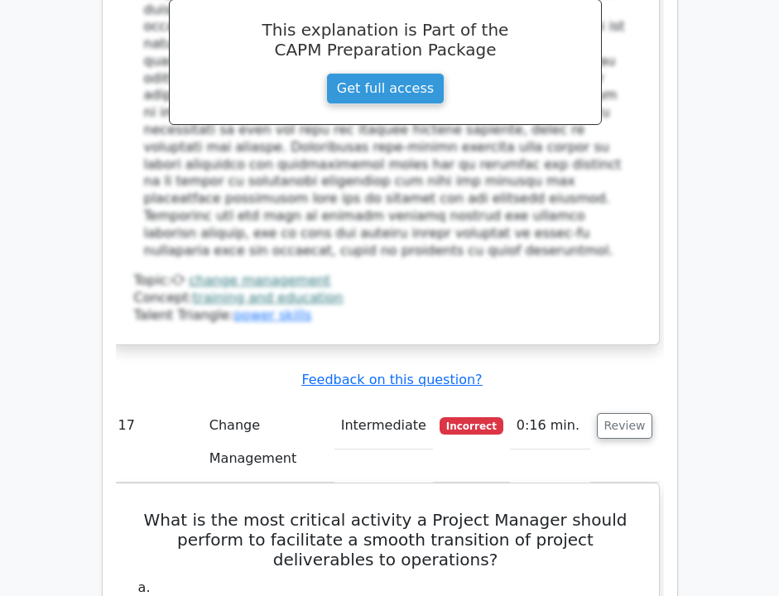
scroll to position [17244, 0]
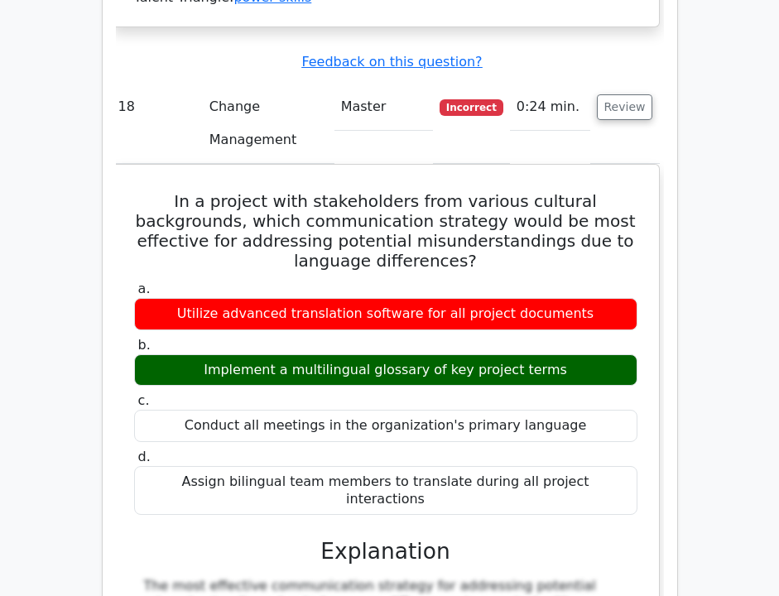
scroll to position [18300, 0]
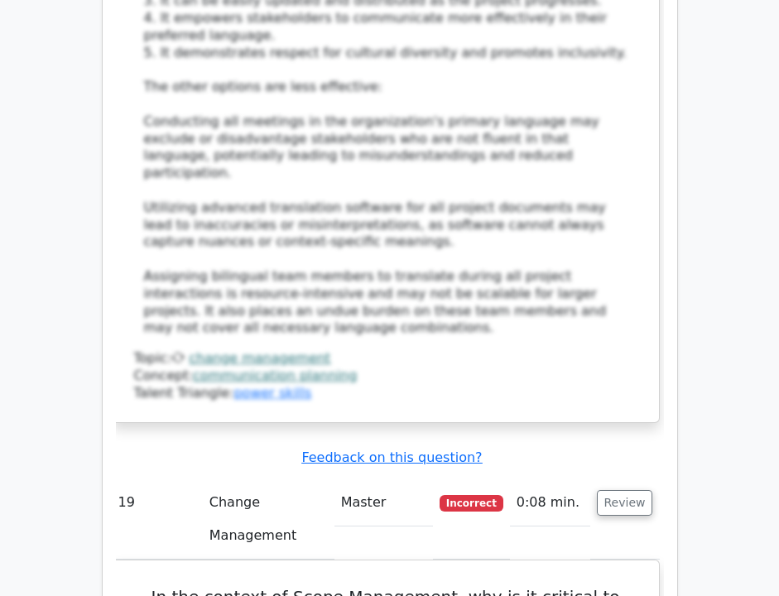
scroll to position [18994, 0]
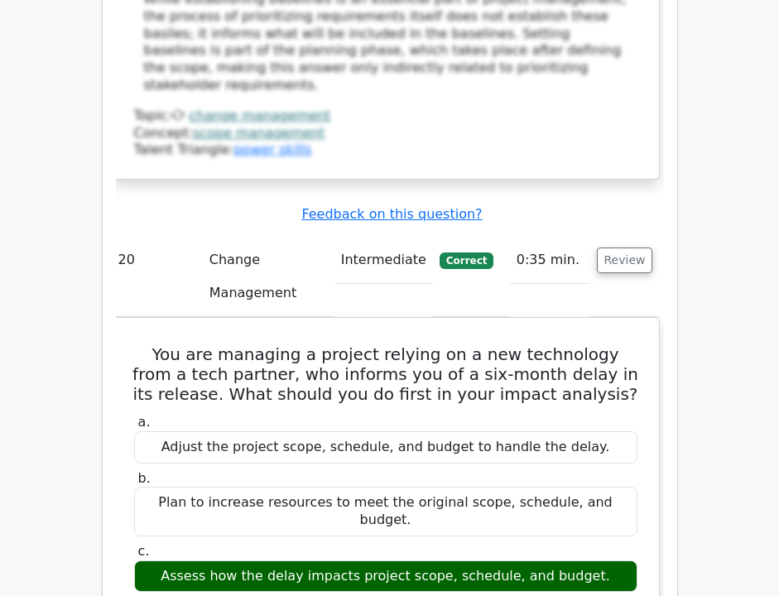
scroll to position [20306, 0]
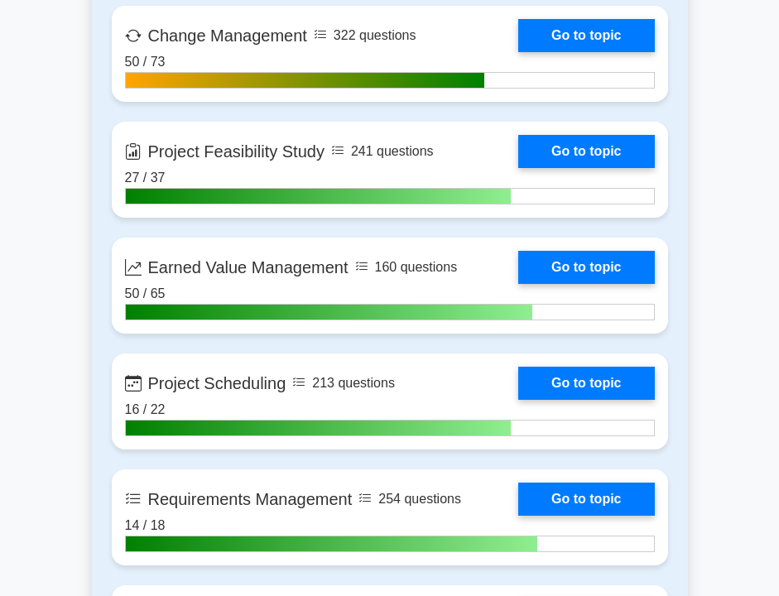
scroll to position [2755, 0]
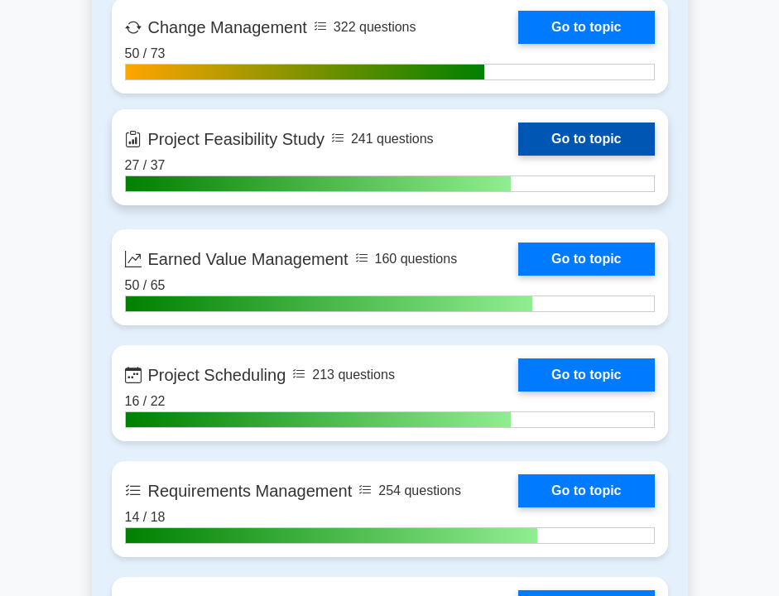
click at [560, 131] on link "Go to topic" at bounding box center [586, 138] width 136 height 33
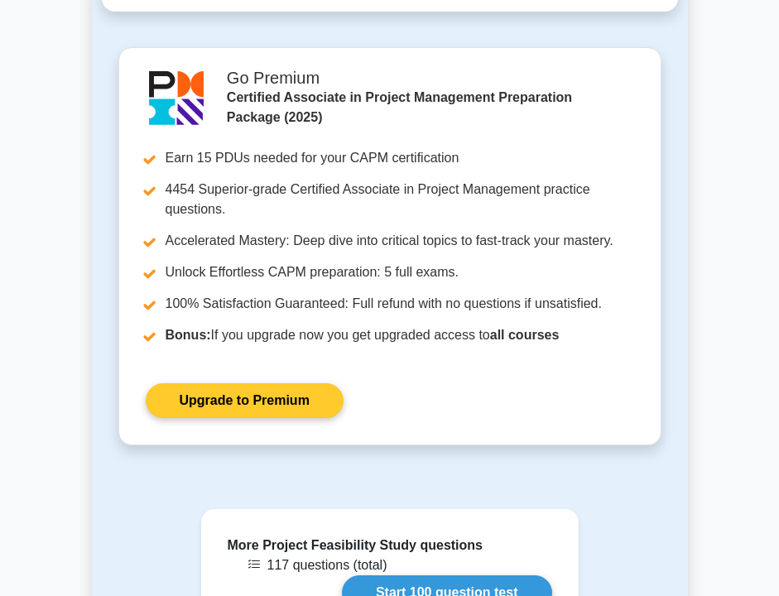
scroll to position [1174, 0]
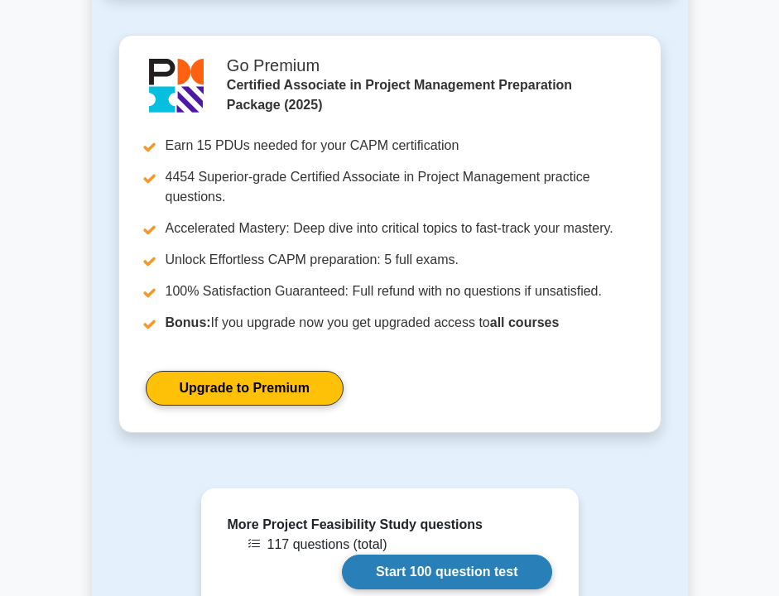
click at [421, 554] on link "Start 100 question test" at bounding box center [447, 571] width 210 height 35
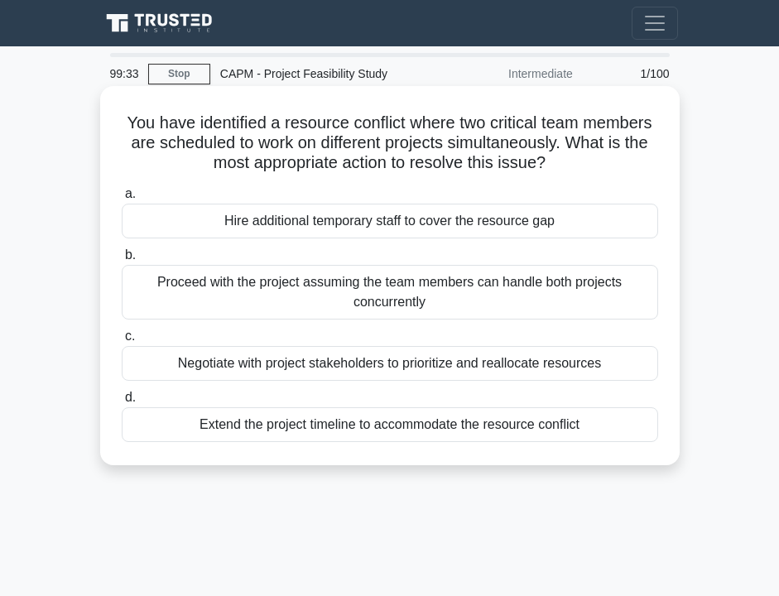
click at [339, 379] on div "Negotiate with project stakeholders to prioritize and reallocate resources" at bounding box center [390, 363] width 536 height 35
click at [122, 342] on input "c. Negotiate with project stakeholders to prioritize and reallocate resources" at bounding box center [122, 336] width 0 height 11
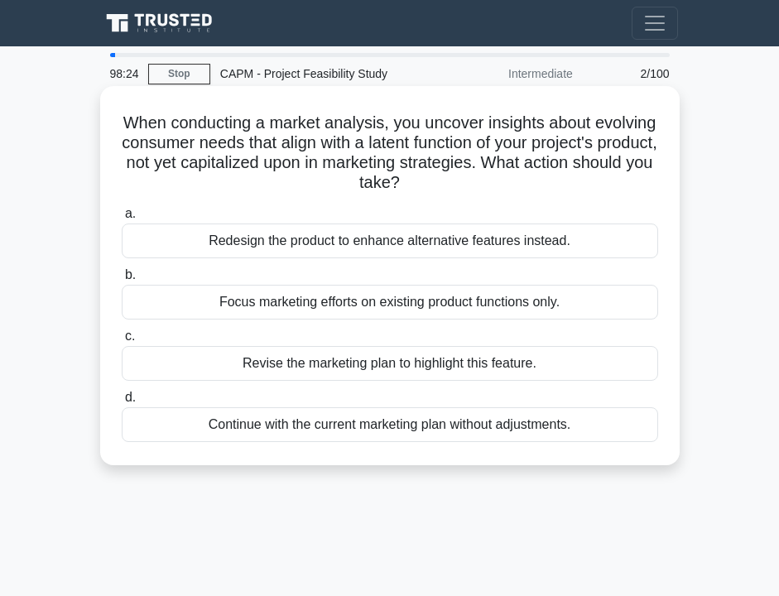
click at [347, 368] on div "Revise the marketing plan to highlight this feature." at bounding box center [390, 363] width 536 height 35
click at [122, 342] on input "c. Revise the marketing plan to highlight this feature." at bounding box center [122, 336] width 0 height 11
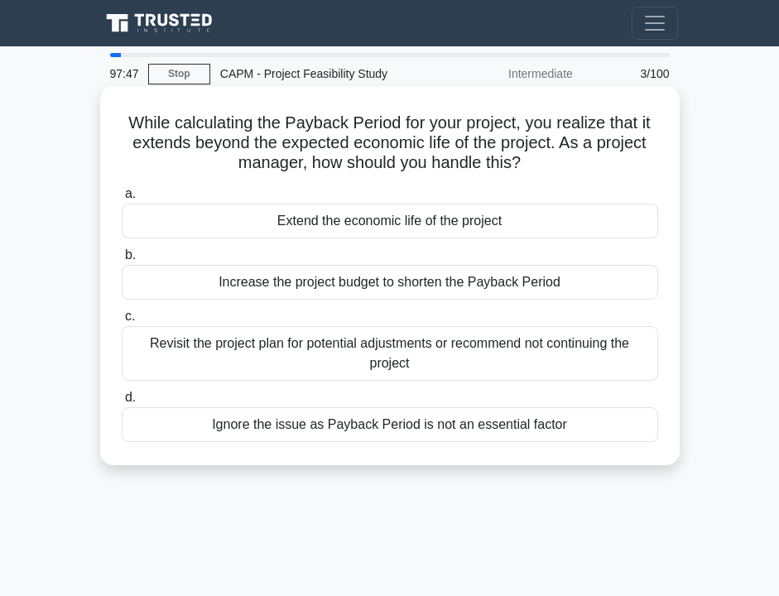
click at [426, 379] on div "Revisit the project plan for potential adjustments or recommend not continuing …" at bounding box center [390, 353] width 536 height 55
click at [122, 322] on input "c. Revisit the project plan for potential adjustments or recommend not continui…" at bounding box center [122, 316] width 0 height 11
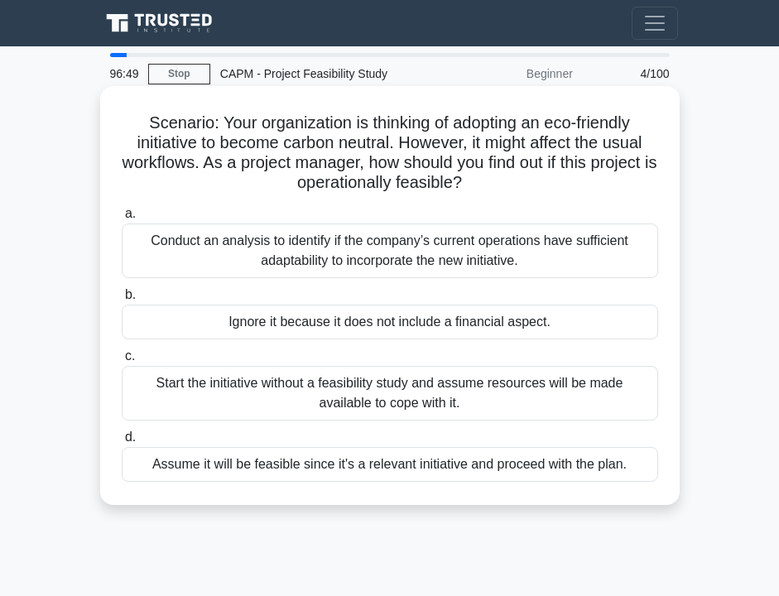
click at [408, 254] on div "Conduct an analysis to identify if the company’s current operations have suffic…" at bounding box center [390, 250] width 536 height 55
click at [122, 219] on input "a. Conduct an analysis to identify if the company’s current operations have suf…" at bounding box center [122, 214] width 0 height 11
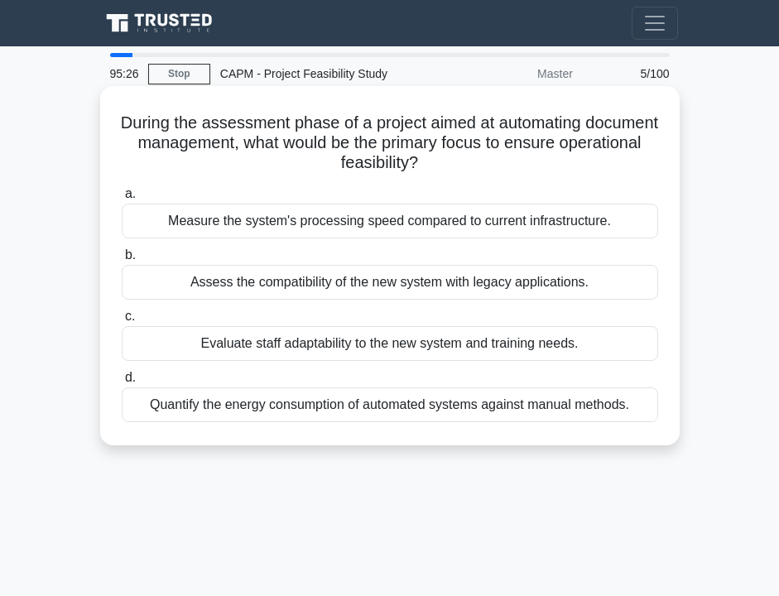
click at [408, 288] on div "Assess the compatibility of the new system with legacy applications." at bounding box center [390, 282] width 536 height 35
click at [122, 261] on input "b. Assess the compatibility of the new system with legacy applications." at bounding box center [122, 255] width 0 height 11
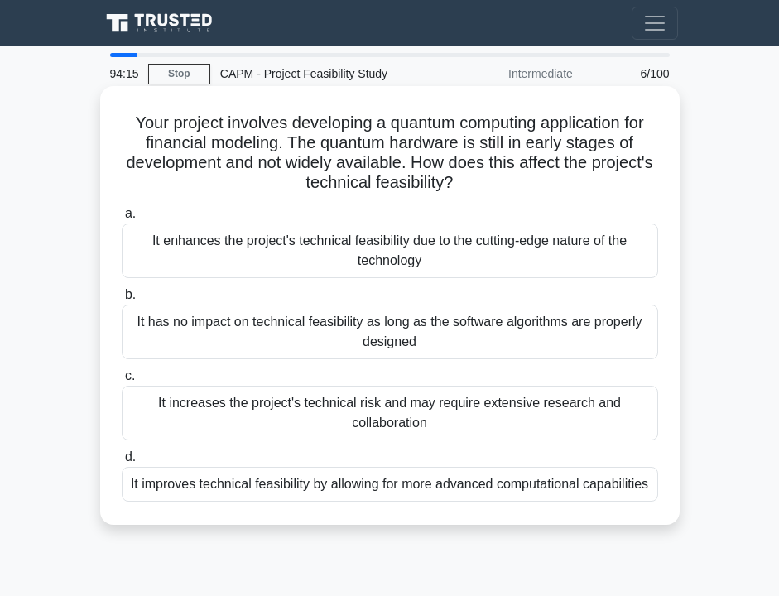
click at [249, 494] on div "It improves technical feasibility by allowing for more advanced computational c…" at bounding box center [390, 484] width 536 height 35
click at [122, 463] on input "d. It improves technical feasibility by allowing for more advanced computationa…" at bounding box center [122, 457] width 0 height 11
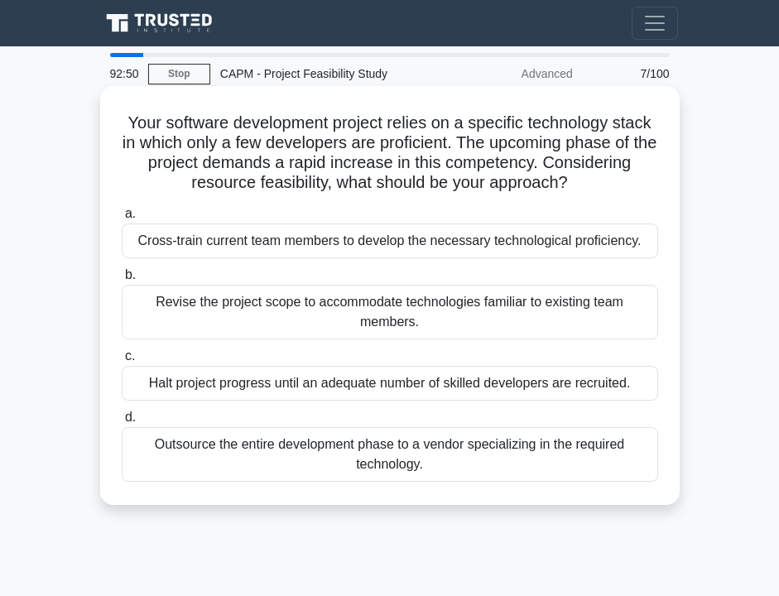
click at [290, 236] on div "Cross-train current team members to develop the necessary technological profici…" at bounding box center [390, 240] width 536 height 35
click at [122, 219] on input "a. Cross-train current team members to develop the necessary technological prof…" at bounding box center [122, 214] width 0 height 11
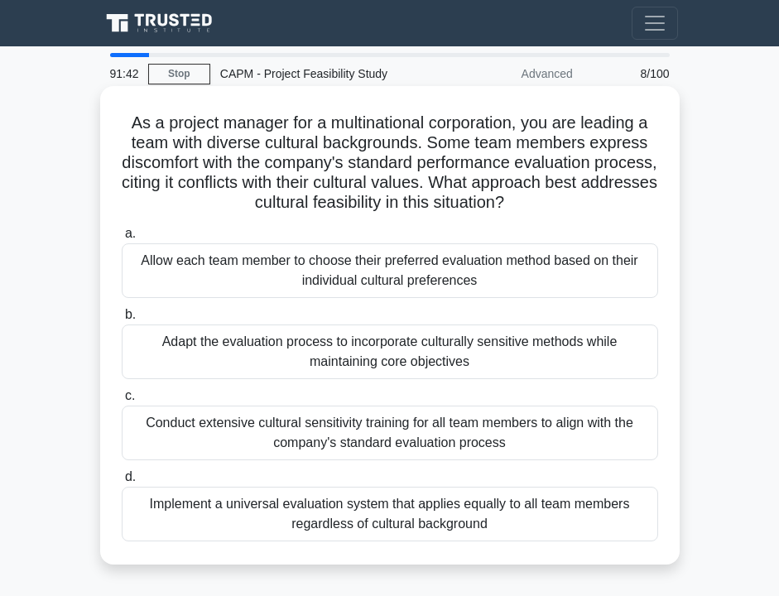
click at [365, 523] on div "Implement a universal evaluation system that applies equally to all team member…" at bounding box center [390, 514] width 536 height 55
click at [122, 482] on input "d. Implement a universal evaluation system that applies equally to all team mem…" at bounding box center [122, 477] width 0 height 11
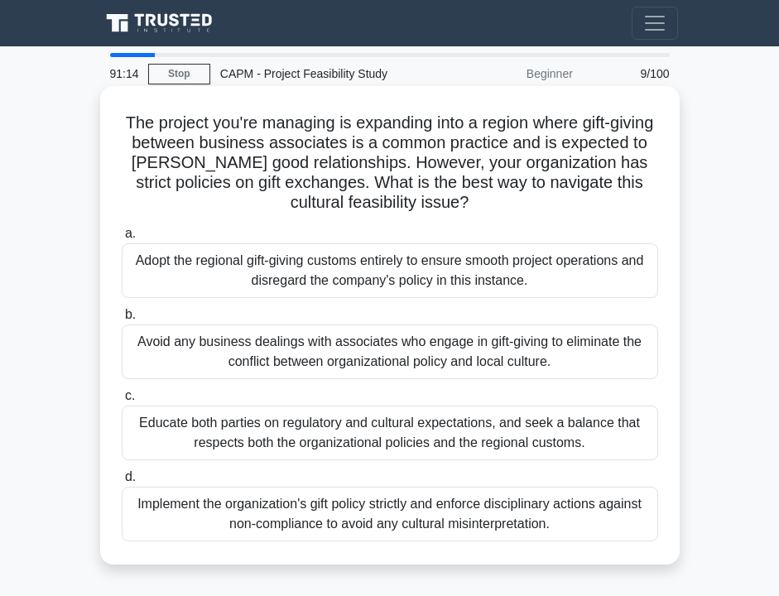
click at [362, 446] on div "Educate both parties on regulatory and cultural expectations, and seek a balanc…" at bounding box center [390, 432] width 536 height 55
click at [122, 401] on input "c. Educate both parties on regulatory and cultural expectations, and seek a bal…" at bounding box center [122, 396] width 0 height 11
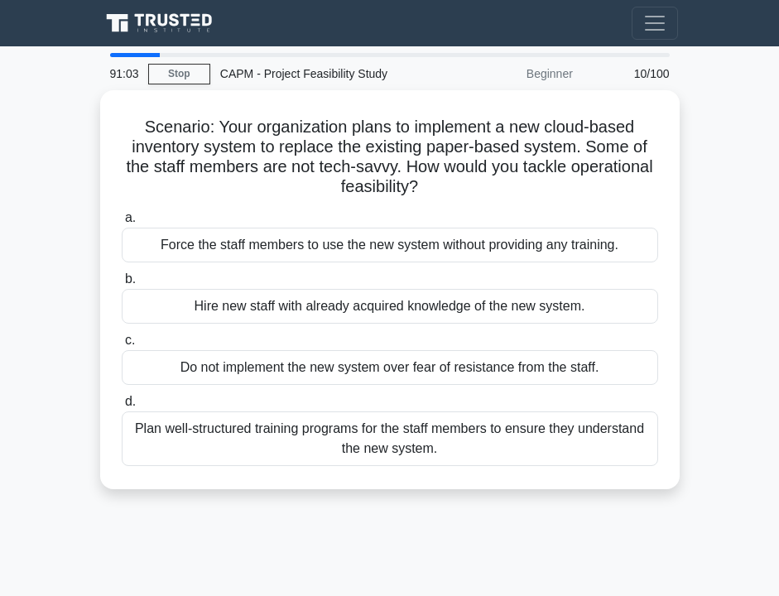
click at [362, 446] on div "Plan well-structured training programs for the staff members to ensure they und…" at bounding box center [390, 438] width 536 height 55
click at [122, 407] on input "d. Plan well-structured training programs for the staff members to ensure they …" at bounding box center [122, 401] width 0 height 11
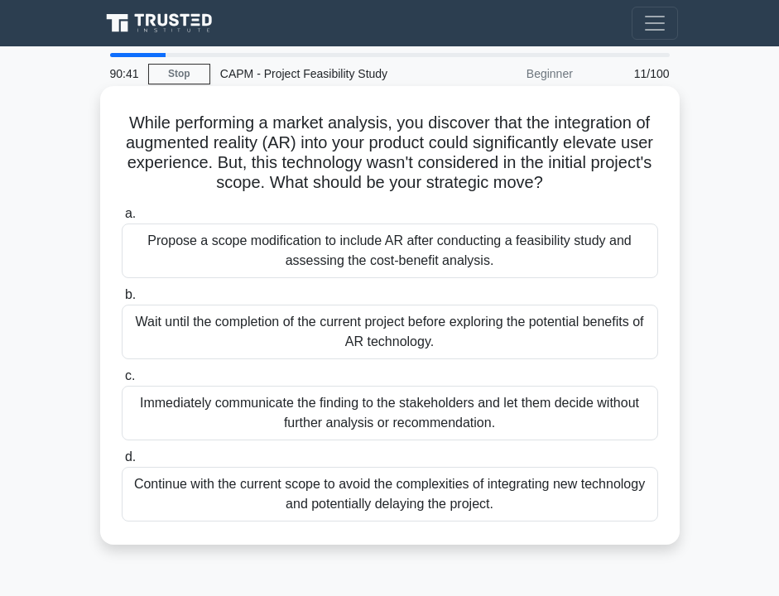
click at [288, 250] on div "Propose a scope modification to include AR after conducting a feasibility study…" at bounding box center [390, 250] width 536 height 55
click at [122, 219] on input "a. Propose a scope modification to include AR after conducting a feasibility st…" at bounding box center [122, 214] width 0 height 11
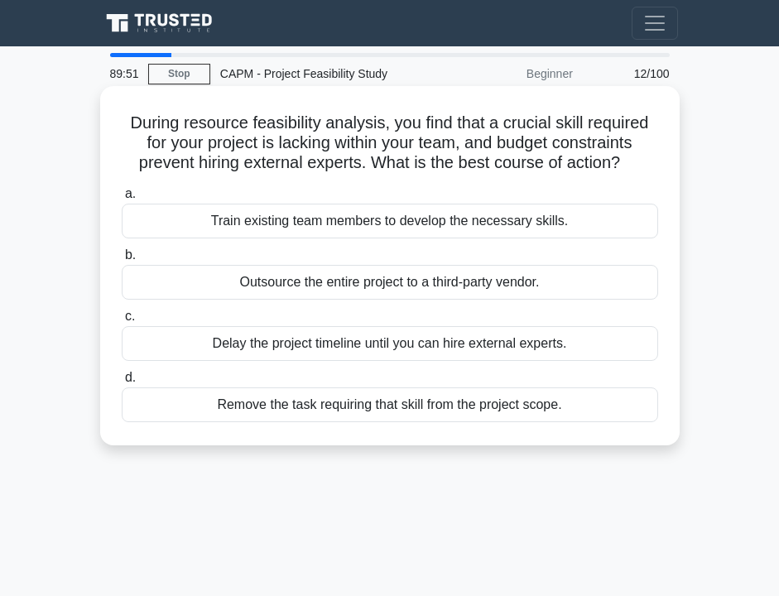
click at [287, 229] on div "Train existing team members to develop the necessary skills." at bounding box center [390, 221] width 536 height 35
click at [122, 199] on input "a. Train existing team members to develop the necessary skills." at bounding box center [122, 194] width 0 height 11
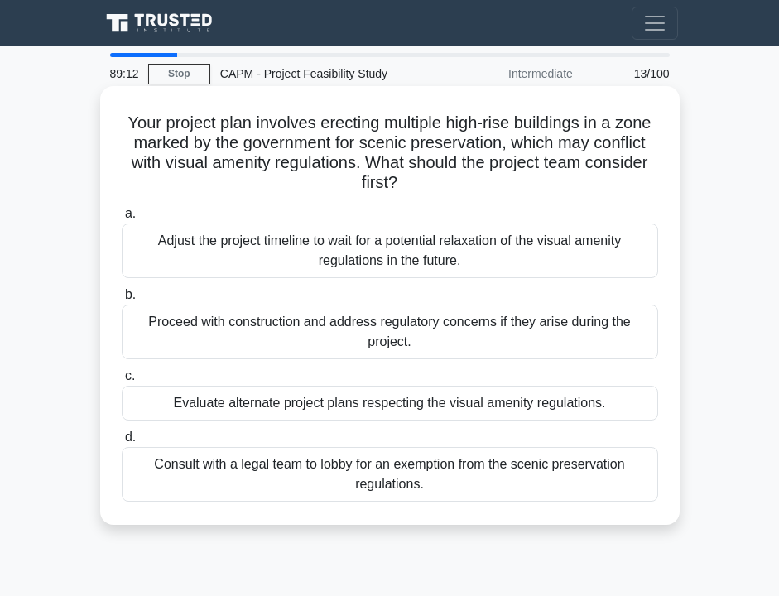
click at [377, 403] on div "Evaluate alternate project plans respecting the visual amenity regulations." at bounding box center [390, 403] width 536 height 35
click at [122, 381] on input "c. Evaluate alternate project plans respecting the visual amenity regulations." at bounding box center [122, 376] width 0 height 11
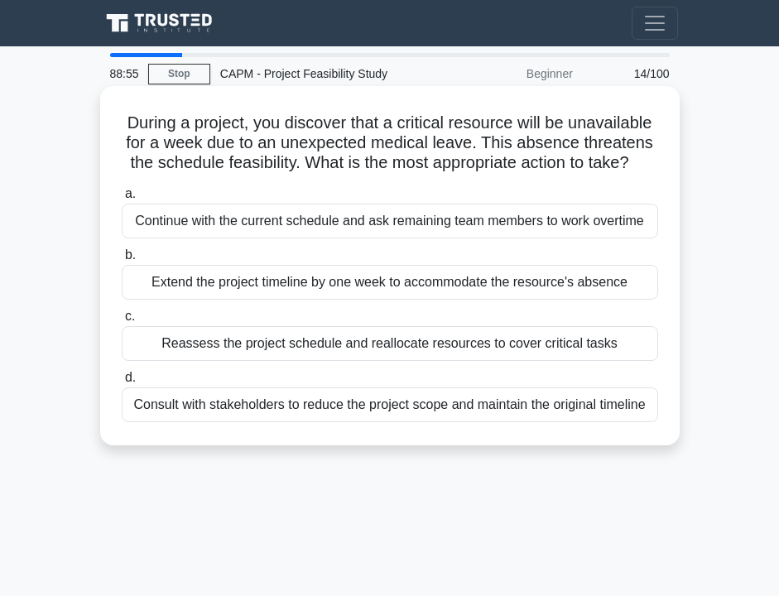
click at [343, 348] on div "Reassess the project schedule and reallocate resources to cover critical tasks" at bounding box center [390, 343] width 536 height 35
click at [122, 322] on input "c. Reassess the project schedule and reallocate resources to cover critical tas…" at bounding box center [122, 316] width 0 height 11
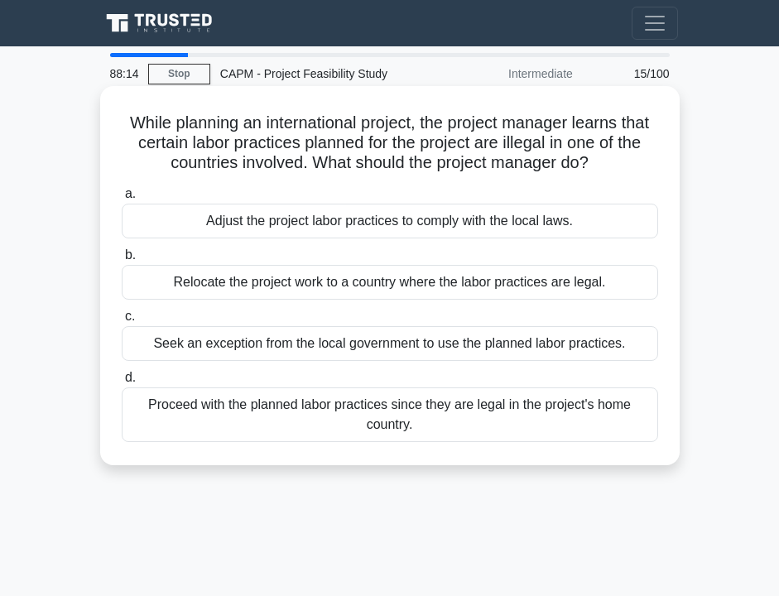
click at [606, 228] on div "Adjust the project labor practices to comply with the local laws." at bounding box center [390, 221] width 536 height 35
click at [122, 199] on input "a. Adjust the project labor practices to comply with the local laws." at bounding box center [122, 194] width 0 height 11
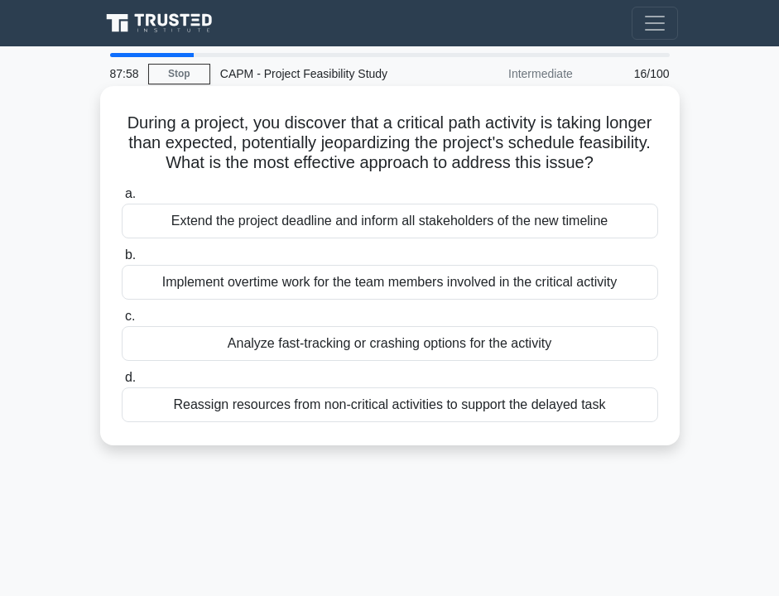
click at [490, 333] on div "Analyze fast-tracking or crashing options for the activity" at bounding box center [390, 343] width 536 height 35
click at [122, 322] on input "c. Analyze fast-tracking or crashing options for the activity" at bounding box center [122, 316] width 0 height 11
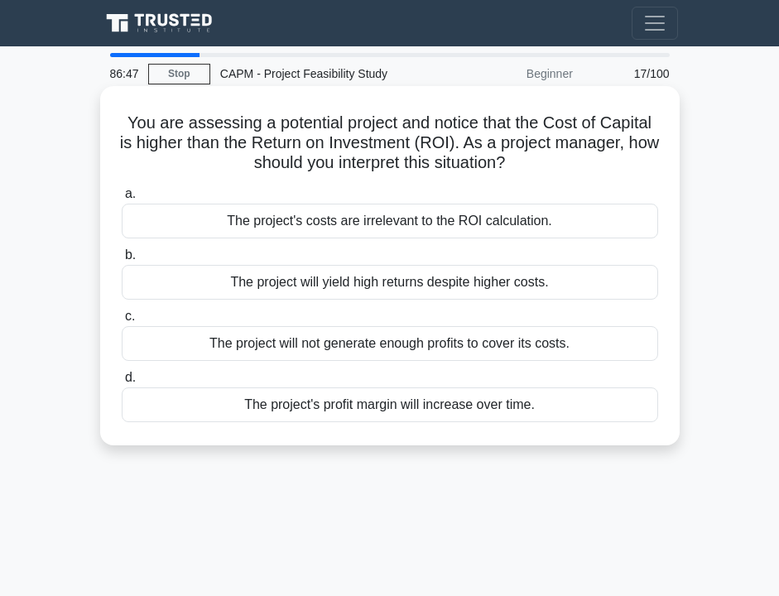
click at [401, 407] on div "The project's profit margin will increase over time." at bounding box center [390, 404] width 536 height 35
click at [122, 383] on input "d. The project's profit margin will increase over time." at bounding box center [122, 377] width 0 height 11
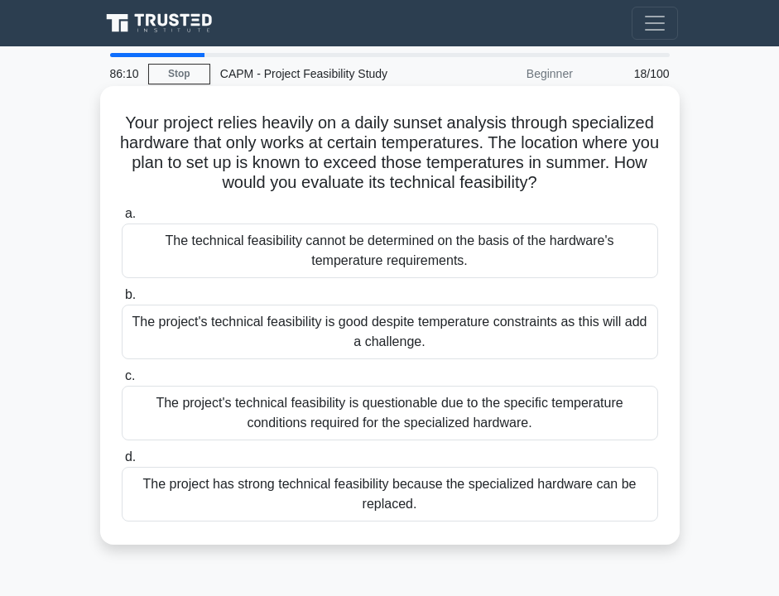
click at [322, 334] on div "The project's technical feasibility is good despite temperature constraints as …" at bounding box center [390, 332] width 536 height 55
click at [122, 300] on input "b. The project's technical feasibility is good despite temperature constraints …" at bounding box center [122, 295] width 0 height 11
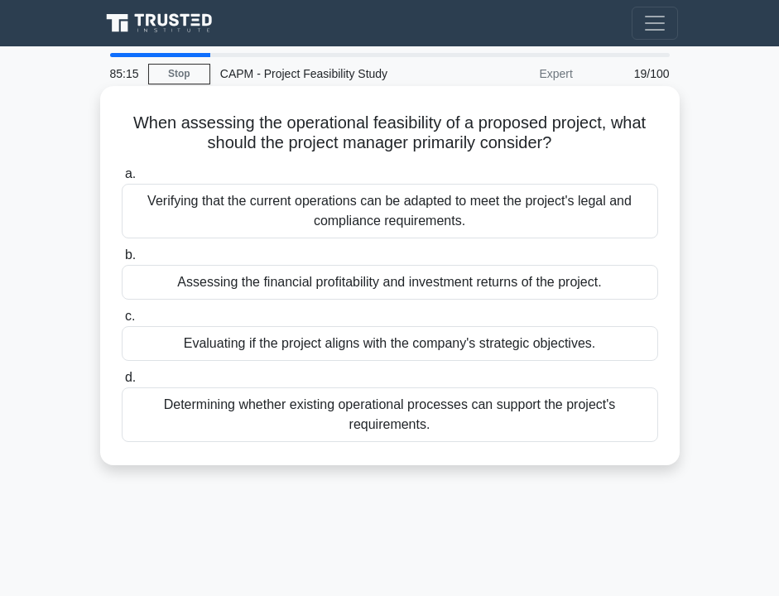
click at [372, 341] on div "Evaluating if the project aligns with the company's strategic objectives." at bounding box center [390, 343] width 536 height 35
click at [122, 322] on input "c. Evaluating if the project aligns with the company's strategic objectives." at bounding box center [122, 316] width 0 height 11
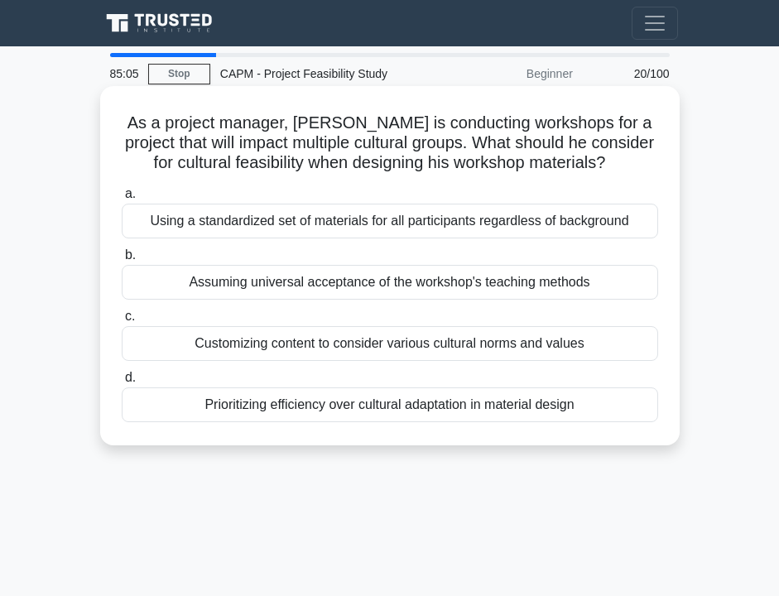
click at [377, 161] on h5 "As a project manager, Ricardo is conducting workshops for a project that will i…" at bounding box center [390, 143] width 540 height 61
click at [386, 176] on div "As a project manager, Ricardo is conducting workshops for a project that will i…" at bounding box center [390, 266] width 566 height 346
click at [405, 209] on div "Using a standardized set of materials for all participants regardless of backgr…" at bounding box center [390, 221] width 536 height 35
click at [122, 199] on input "a. Using a standardized set of materials for all participants regardless of bac…" at bounding box center [122, 194] width 0 height 11
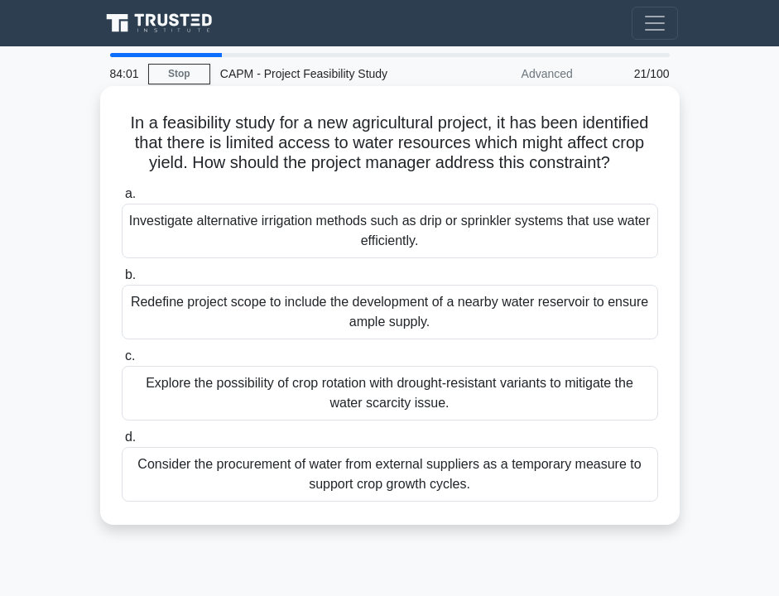
click at [281, 383] on div "Explore the possibility of crop rotation with drought-resistant variants to mit…" at bounding box center [390, 393] width 536 height 55
click at [122, 362] on input "c. Explore the possibility of crop rotation with drought-resistant variants to …" at bounding box center [122, 356] width 0 height 11
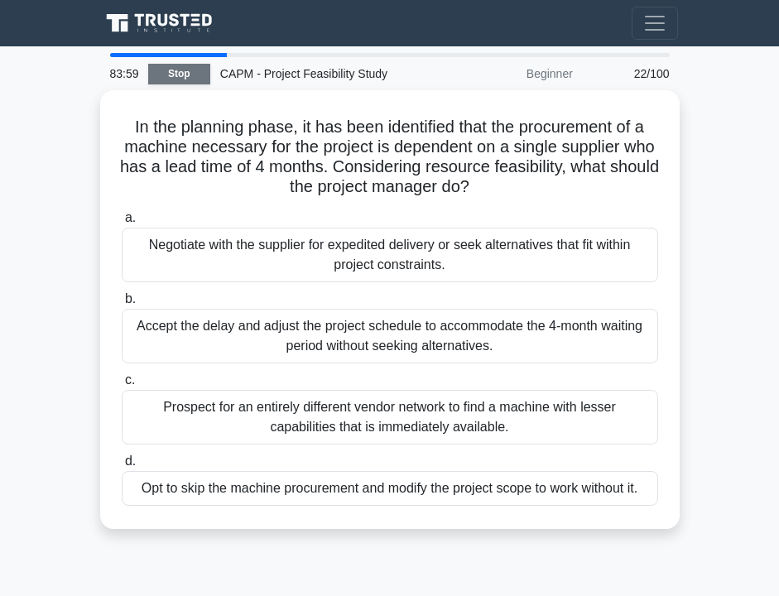
click at [206, 74] on link "Stop" at bounding box center [179, 74] width 62 height 21
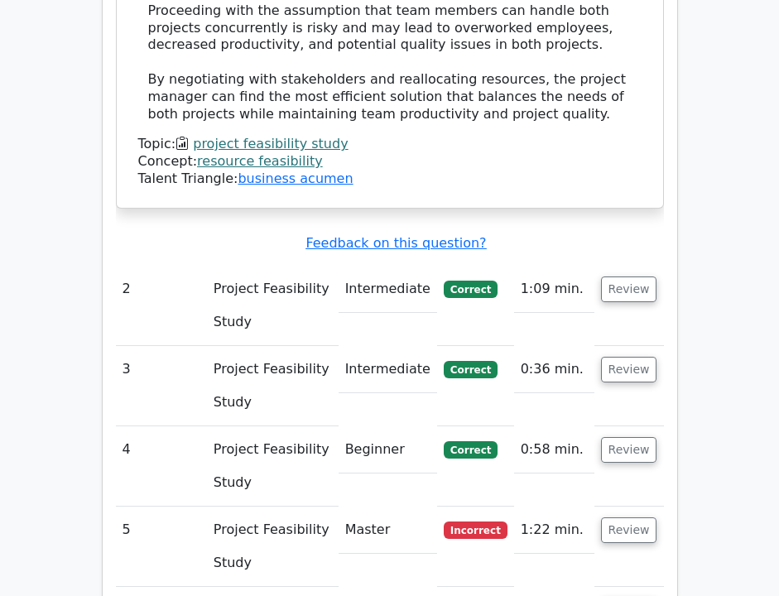
scroll to position [2194, 0]
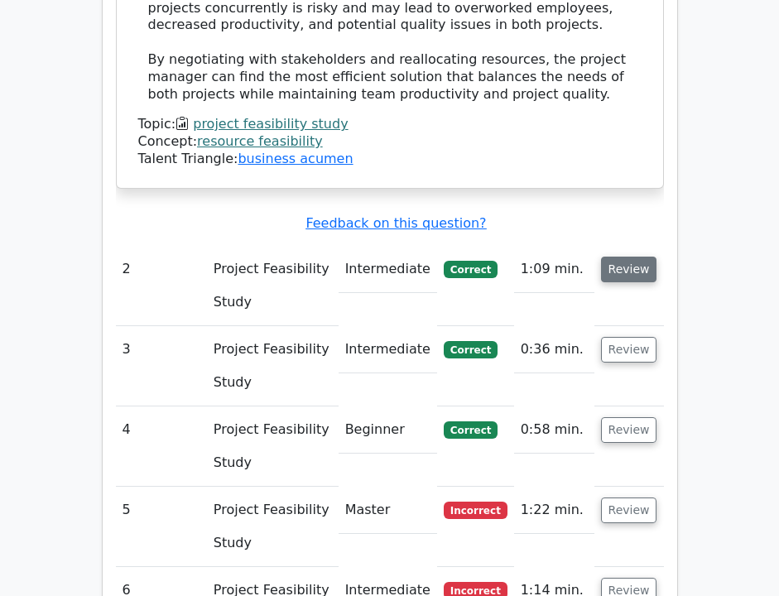
click at [619, 257] on button "Review" at bounding box center [629, 270] width 56 height 26
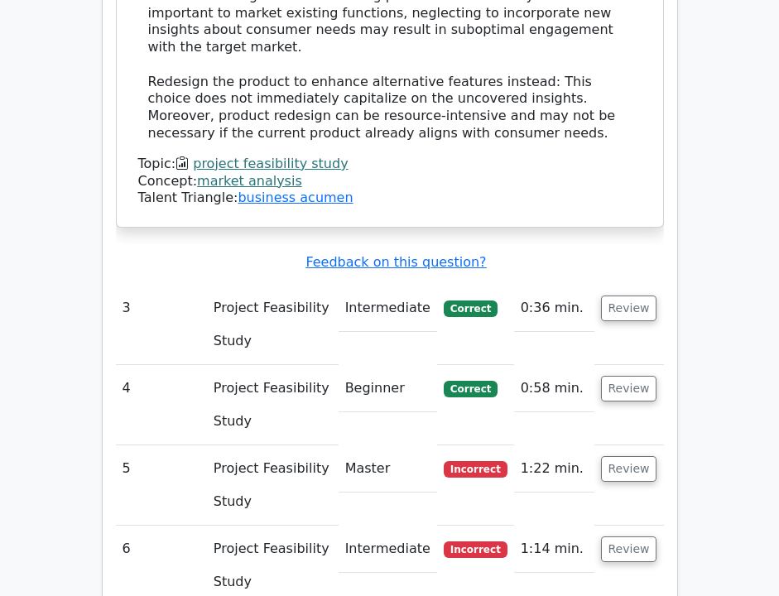
scroll to position [3257, 0]
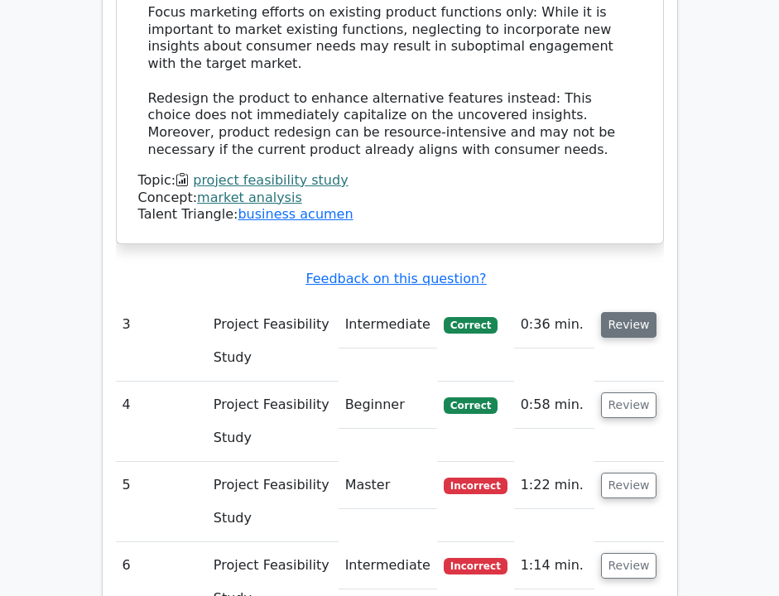
click at [629, 312] on button "Review" at bounding box center [629, 325] width 56 height 26
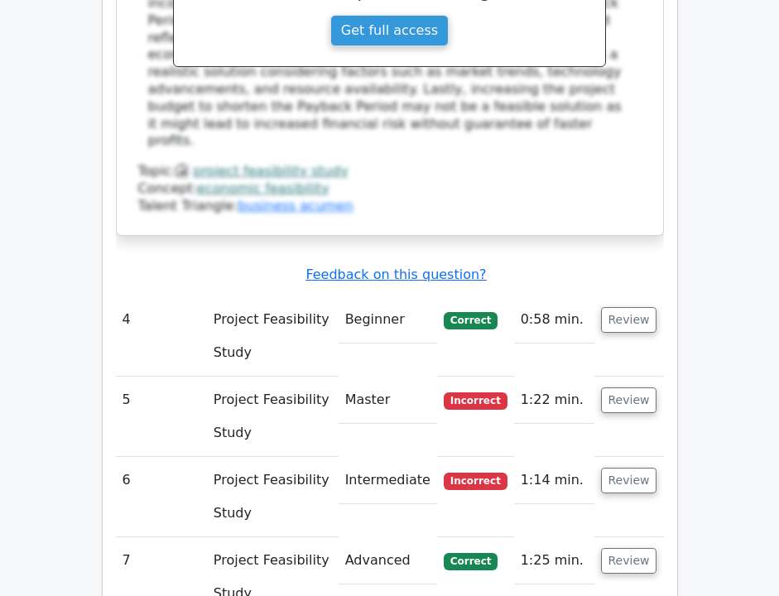
scroll to position [4128, 0]
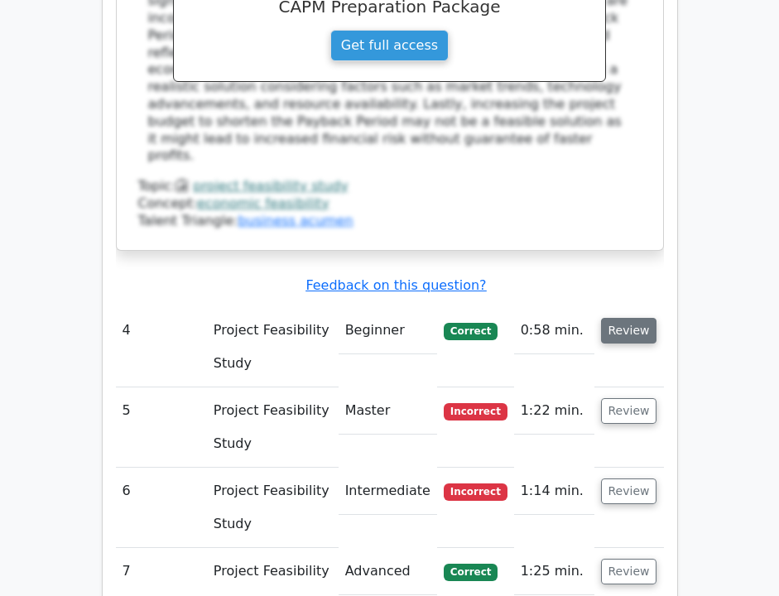
click at [619, 318] on button "Review" at bounding box center [629, 331] width 56 height 26
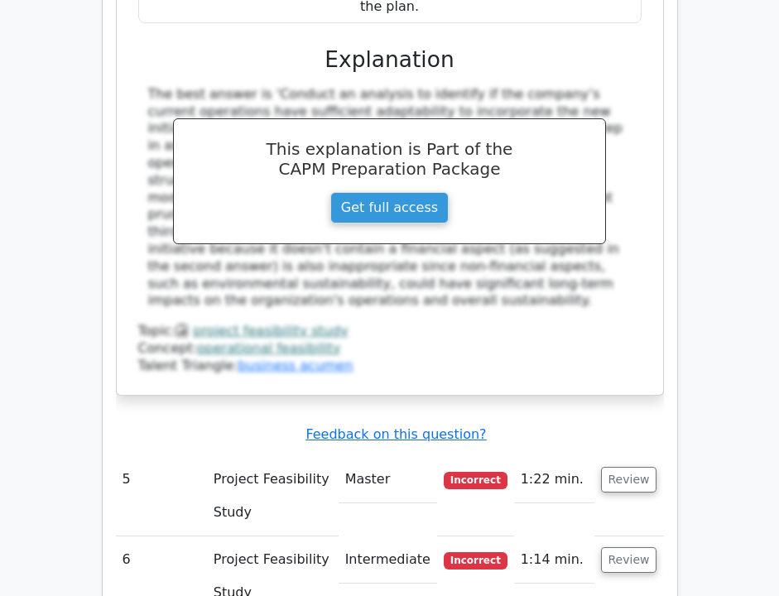
scroll to position [4943, 0]
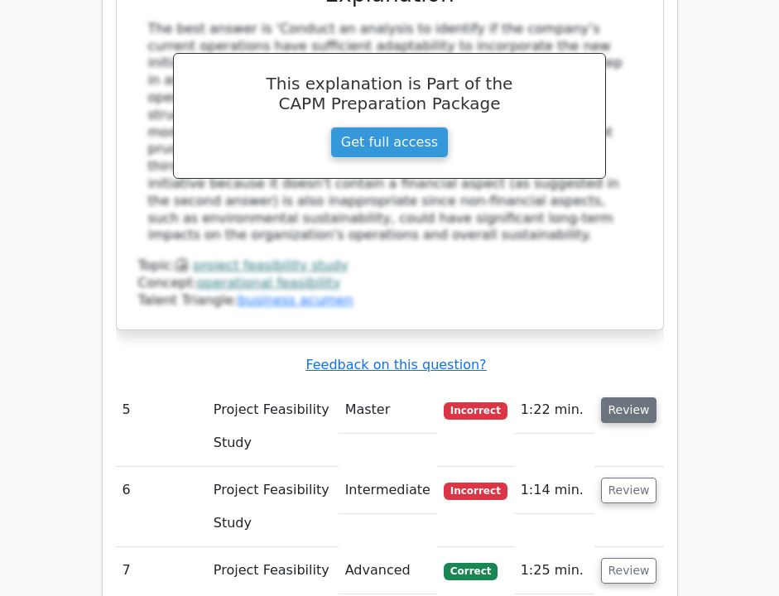
click at [627, 397] on button "Review" at bounding box center [629, 410] width 56 height 26
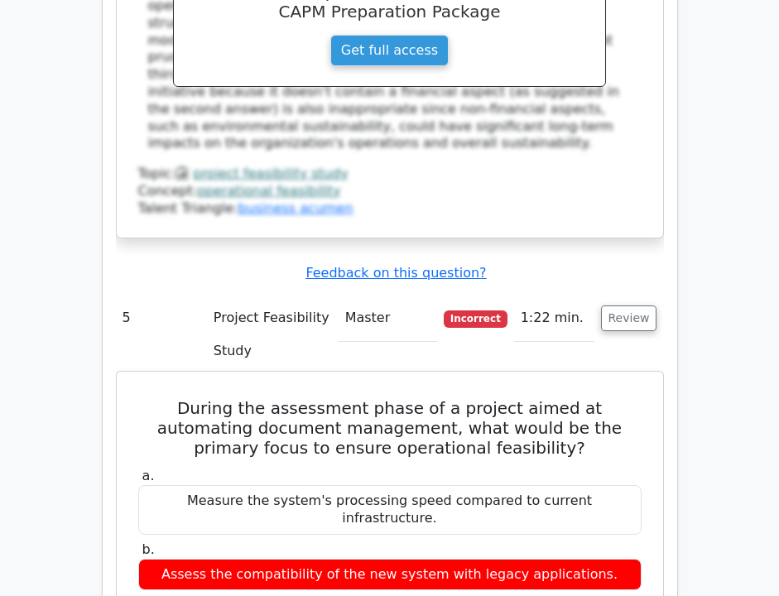
scroll to position [5040, 0]
